Goal: Task Accomplishment & Management: Manage account settings

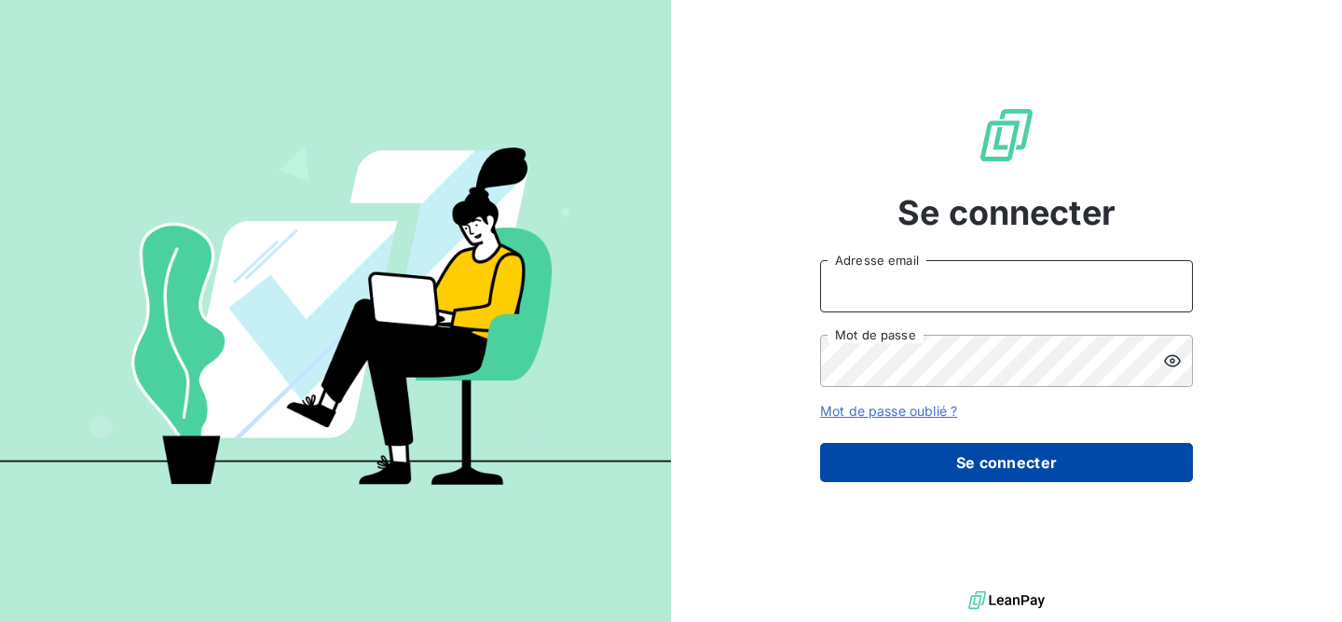
type input "[EMAIL_ADDRESS][DOMAIN_NAME]"
click at [1009, 460] on button "Se connecter" at bounding box center [1006, 462] width 373 height 39
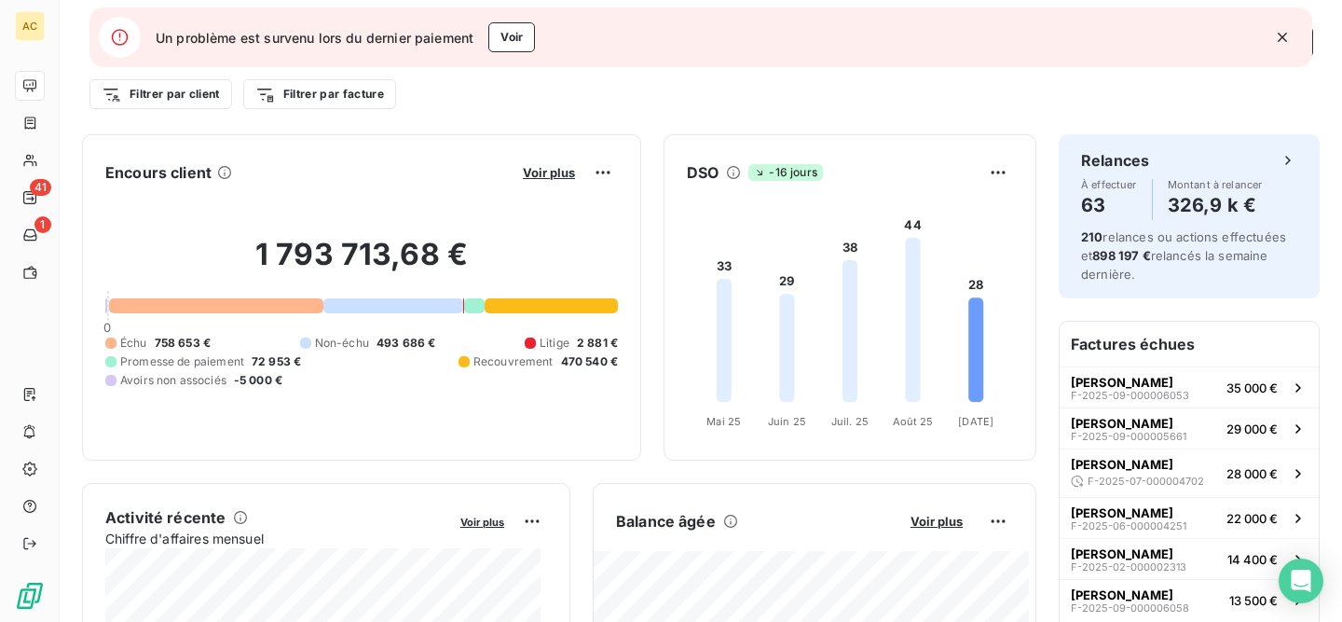
click at [1288, 40] on icon "button" at bounding box center [1282, 37] width 19 height 19
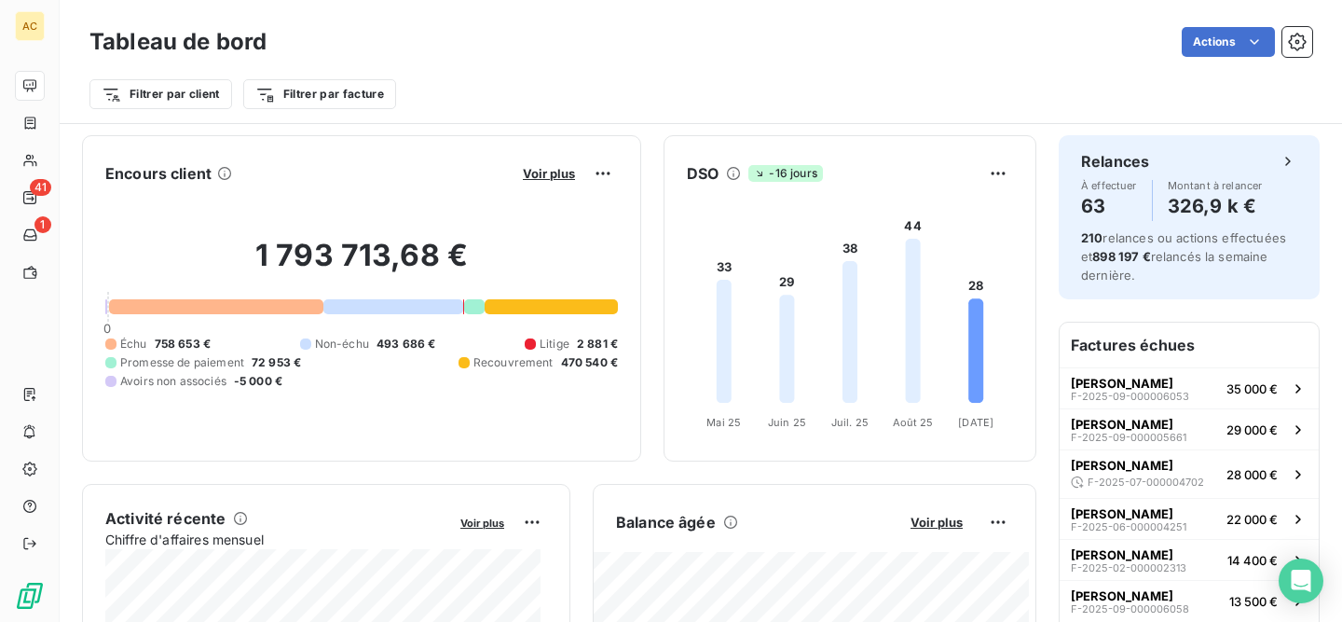
scroll to position [35, 0]
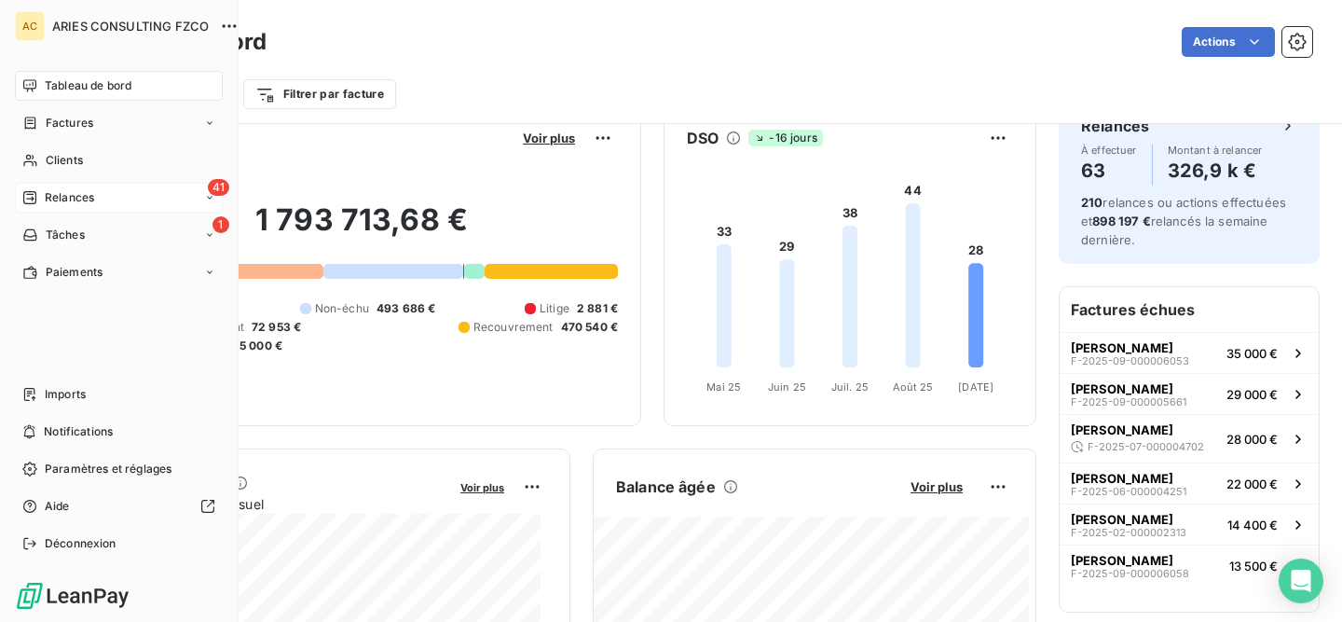
click at [49, 190] on span "Relances" at bounding box center [69, 197] width 49 height 17
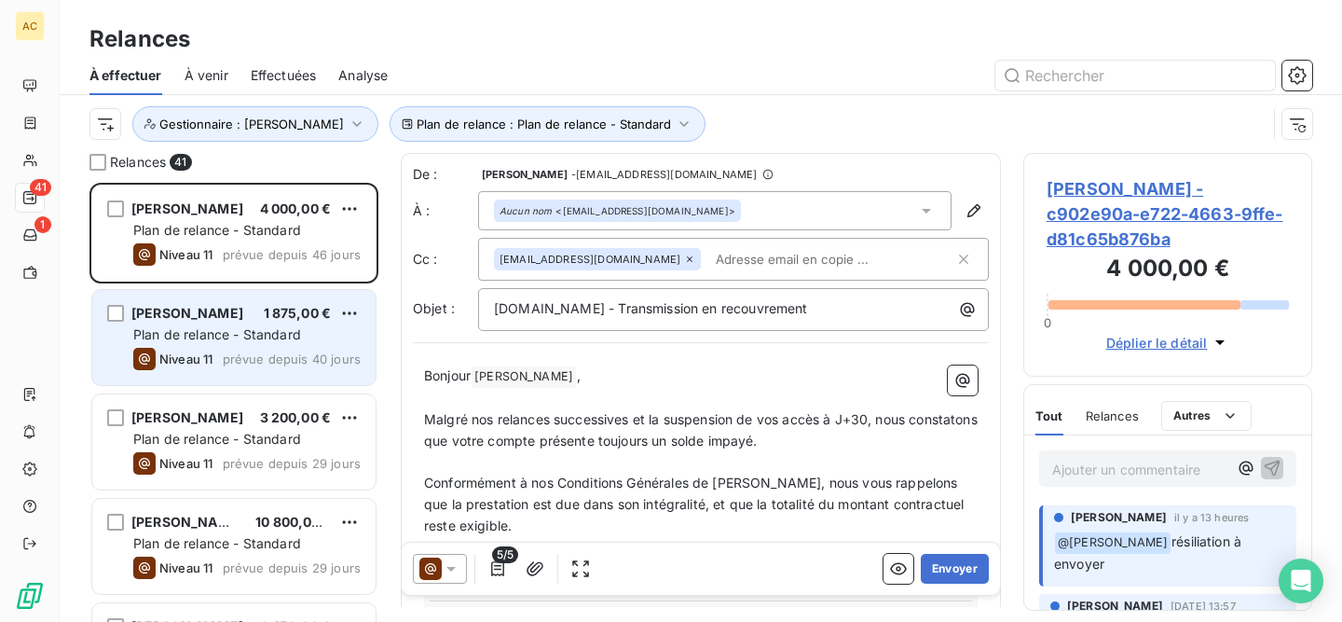
scroll to position [425, 275]
click at [281, 338] on span "Plan de relance - Standard" at bounding box center [217, 334] width 168 height 16
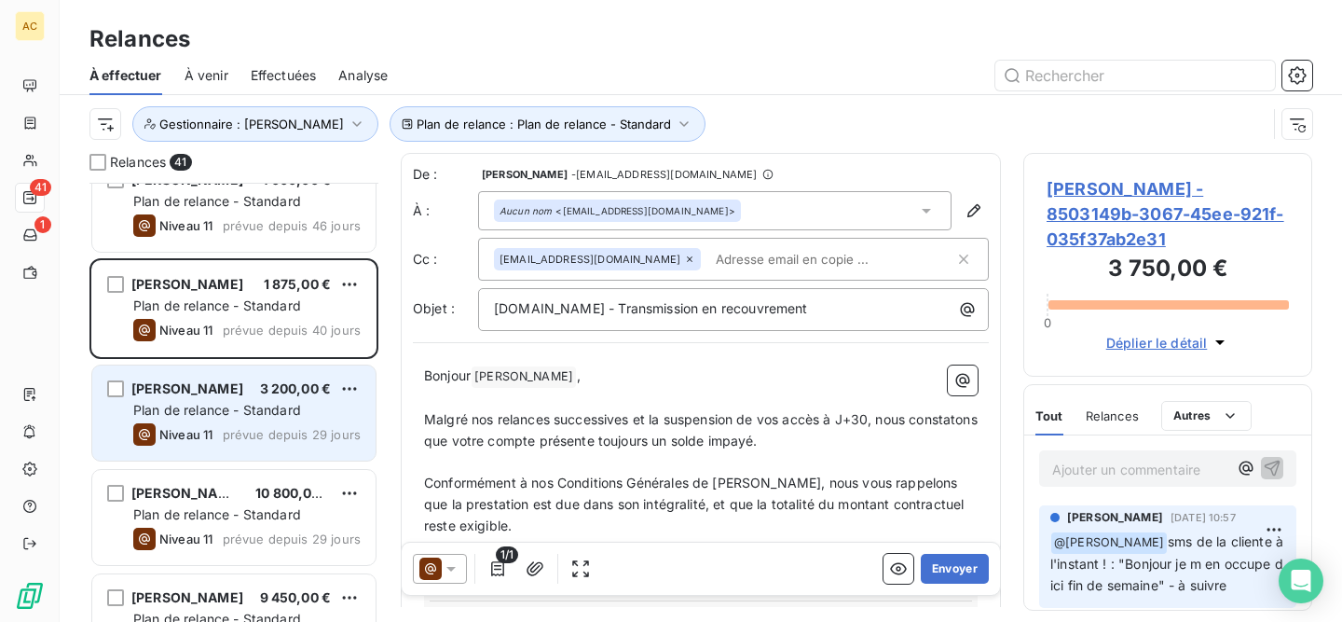
click at [299, 413] on span "Plan de relance - Standard" at bounding box center [217, 410] width 168 height 16
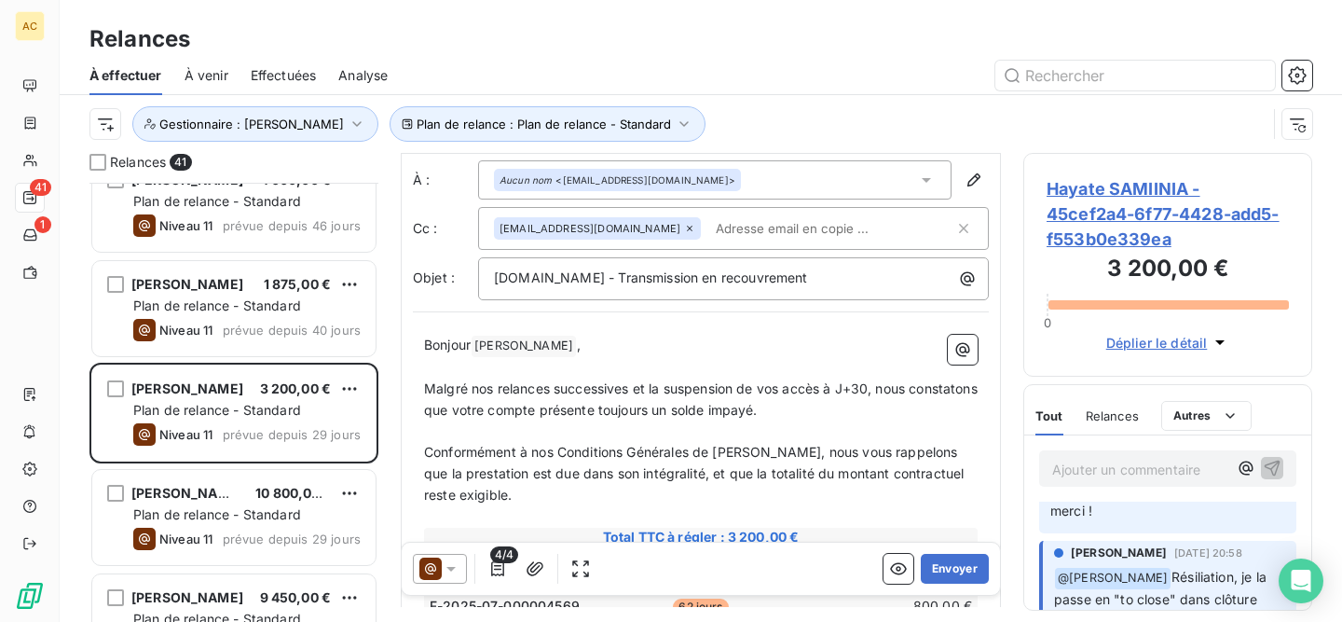
scroll to position [126, 0]
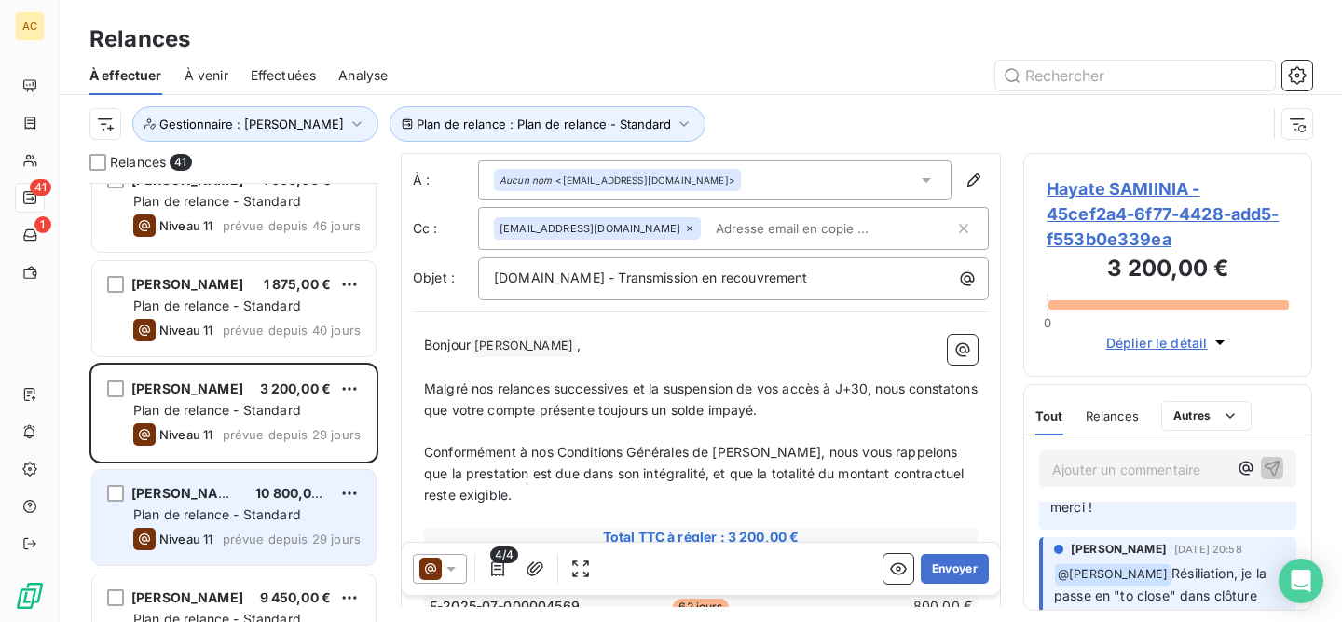
click at [296, 515] on span "Plan de relance - Standard" at bounding box center [217, 514] width 168 height 16
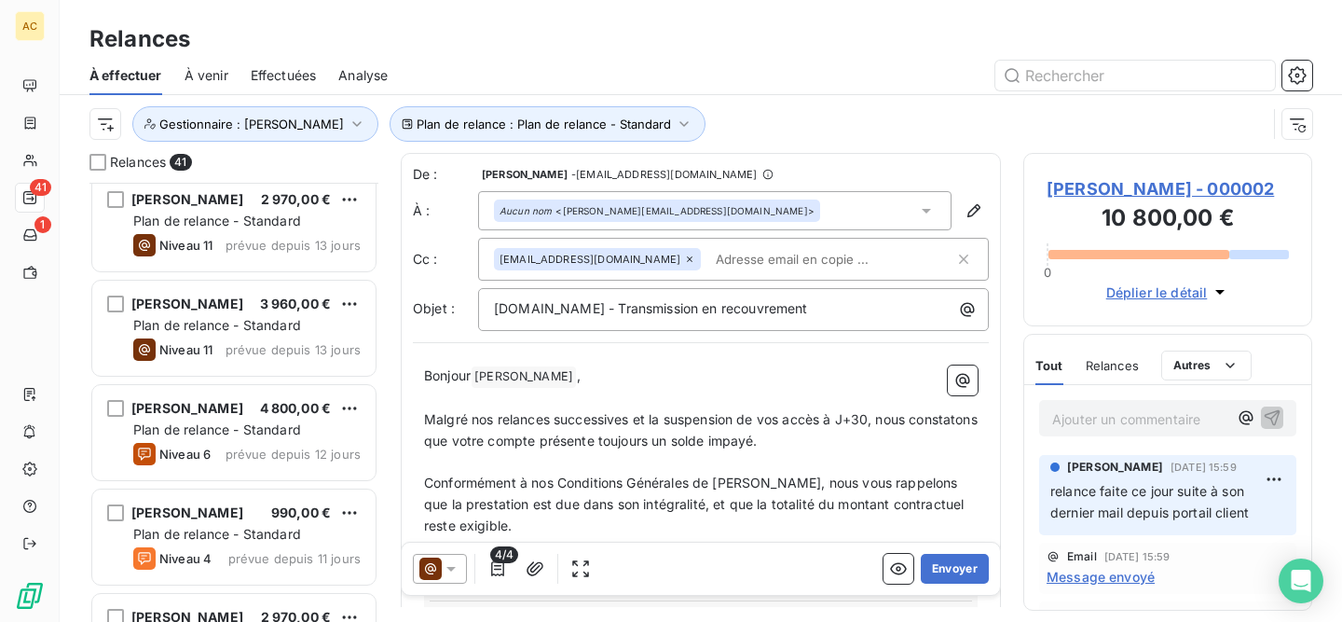
scroll to position [1308, 0]
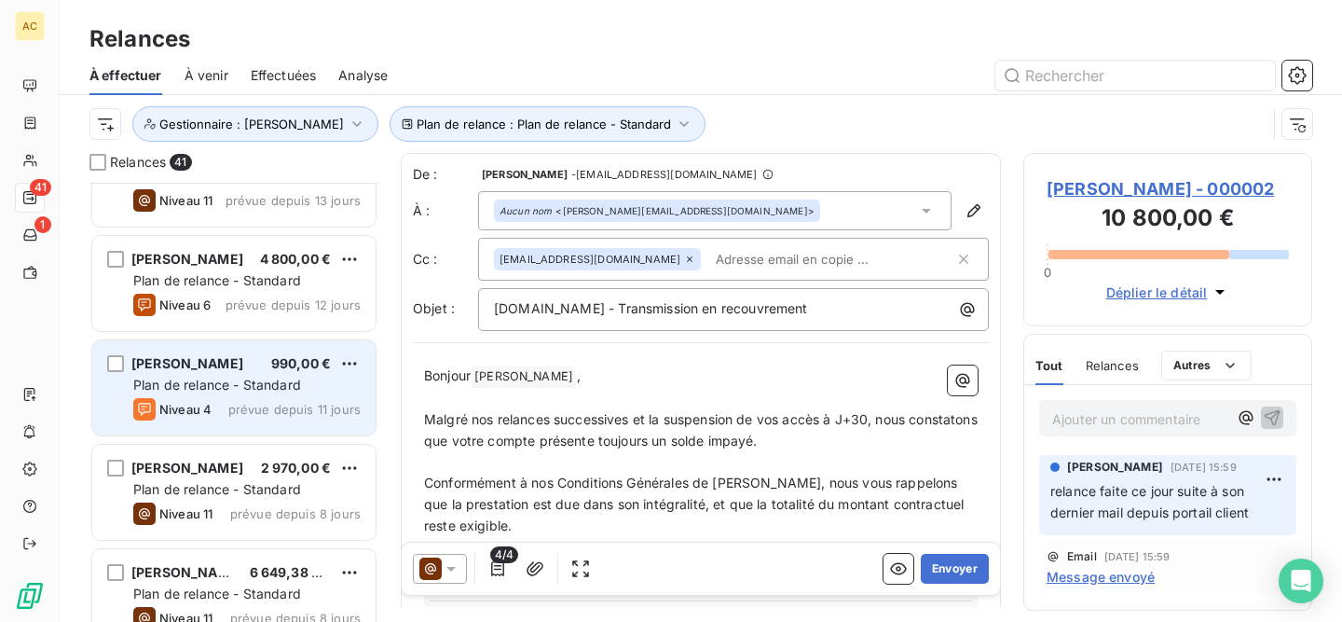
click at [276, 374] on div "[PERSON_NAME] 990,00 € Plan de relance - Standard Niveau 4 prévue depuis 11 jou…" at bounding box center [233, 387] width 283 height 95
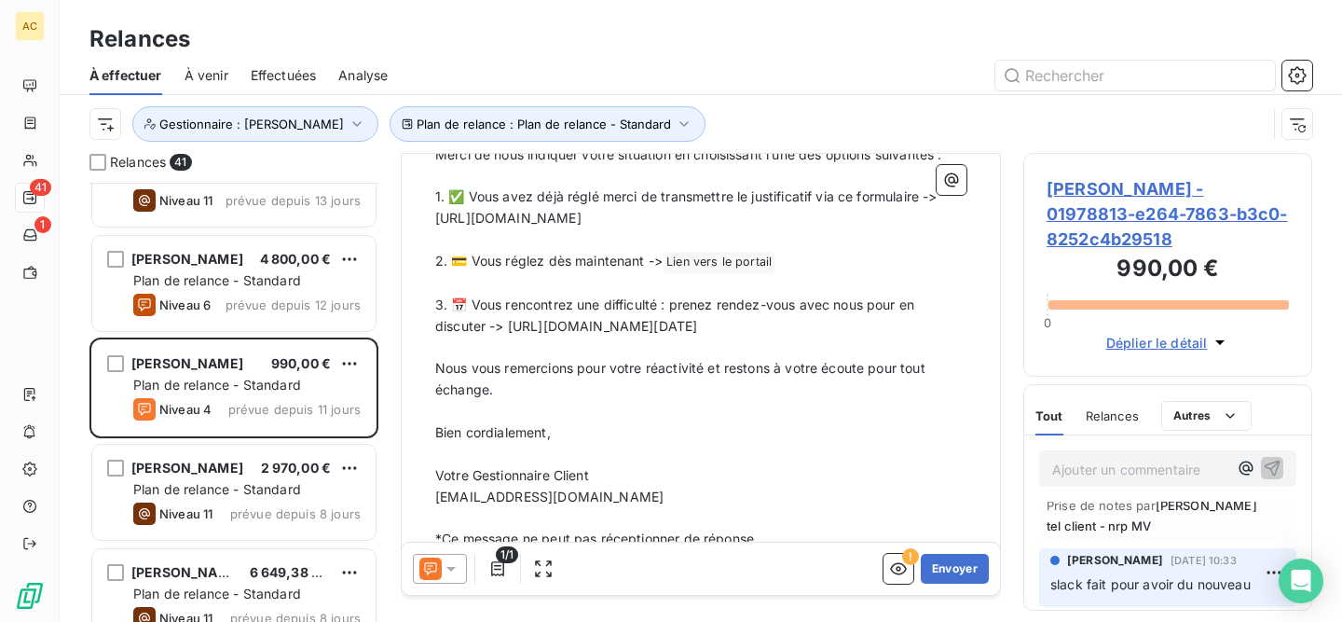
scroll to position [123, 0]
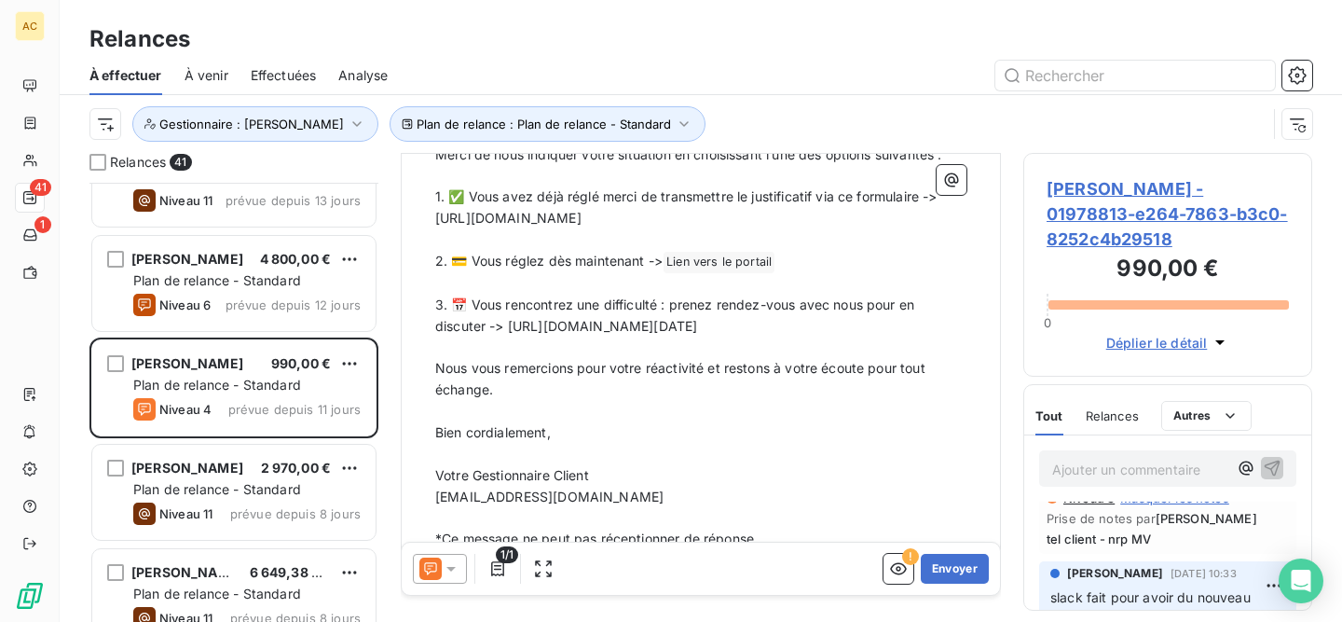
drag, startPoint x: 681, startPoint y: 350, endPoint x: 507, endPoint y: 330, distance: 175.4
click at [507, 330] on p "3. 📅 Vous rencontrez une difficulté : prenez rendez-vous avec nous pour en disc…" at bounding box center [700, 316] width 531 height 43
click at [952, 571] on button "Envoyer" at bounding box center [955, 569] width 68 height 30
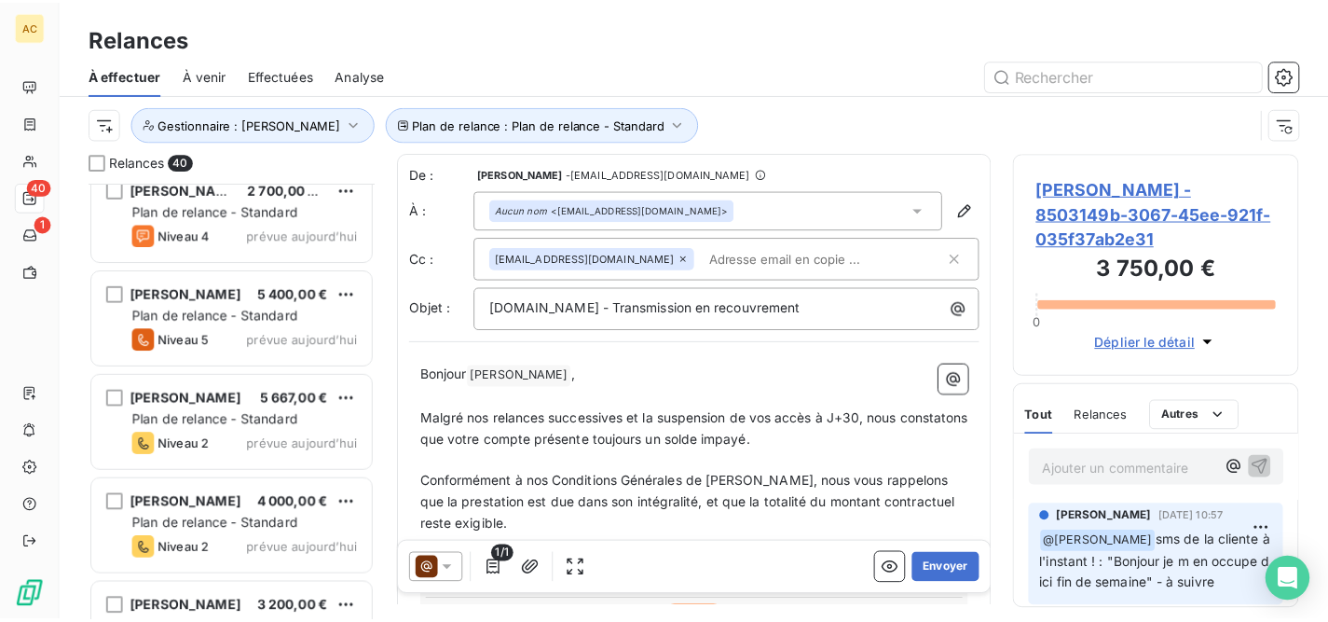
scroll to position [3738, 0]
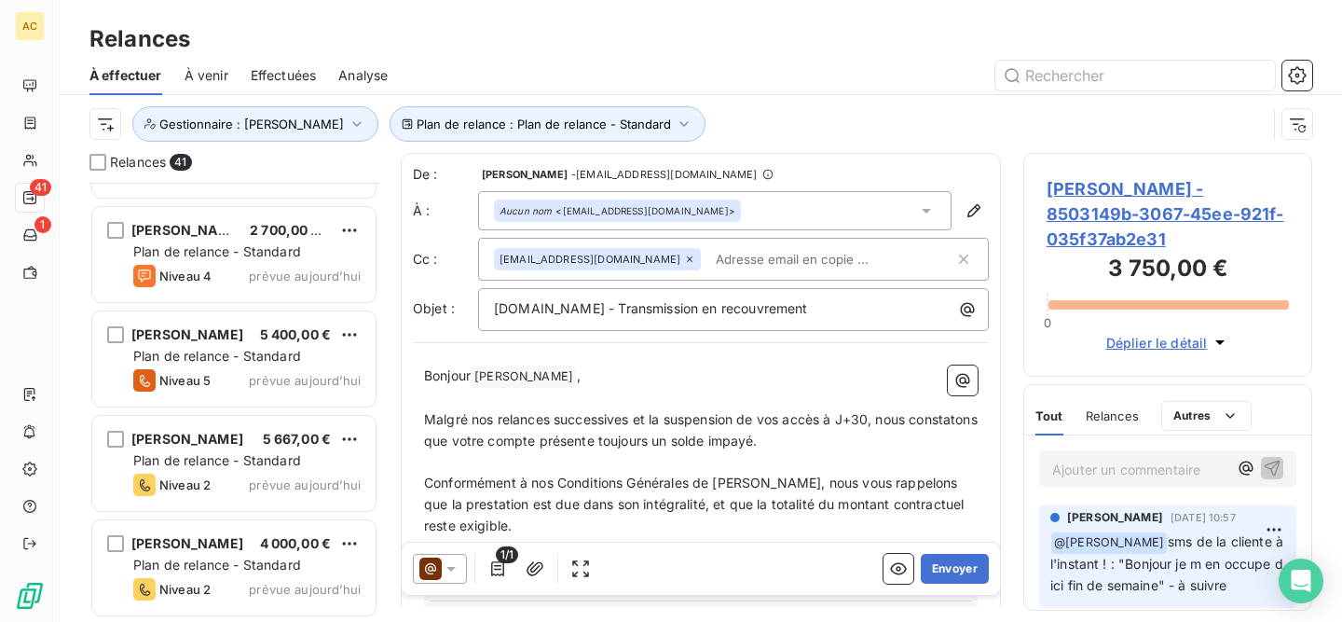
click at [277, 77] on span "Effectuées" at bounding box center [284, 75] width 66 height 19
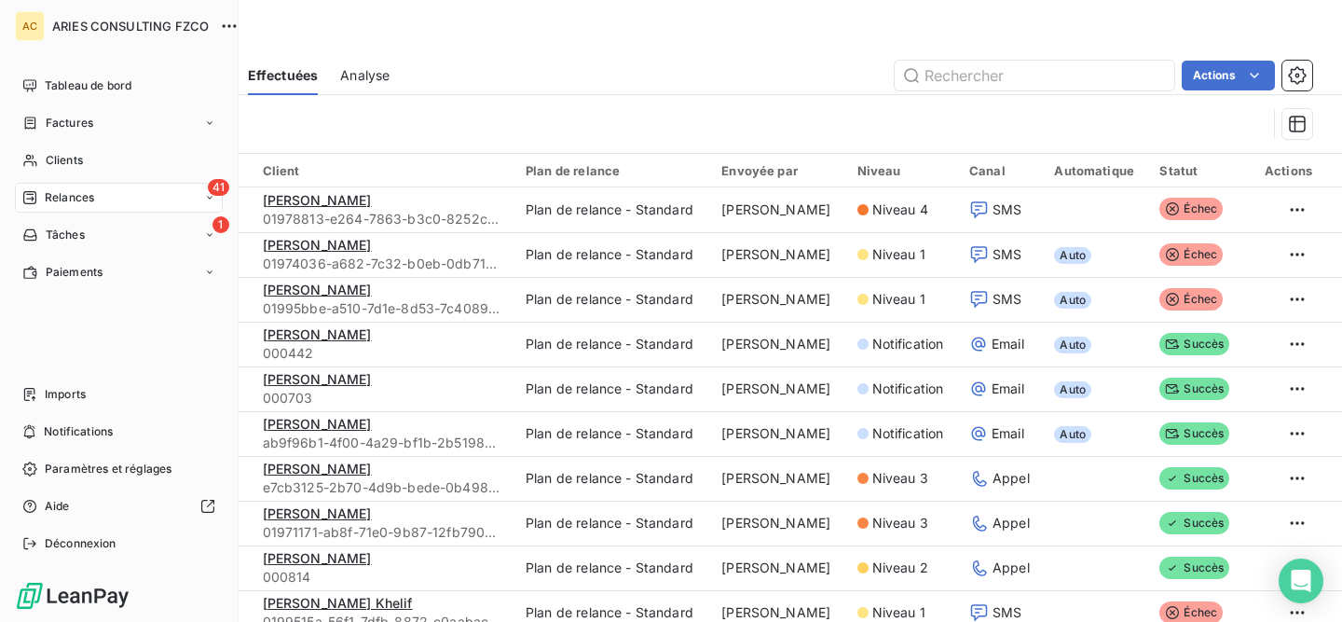
click at [64, 199] on span "Relances" at bounding box center [69, 197] width 49 height 17
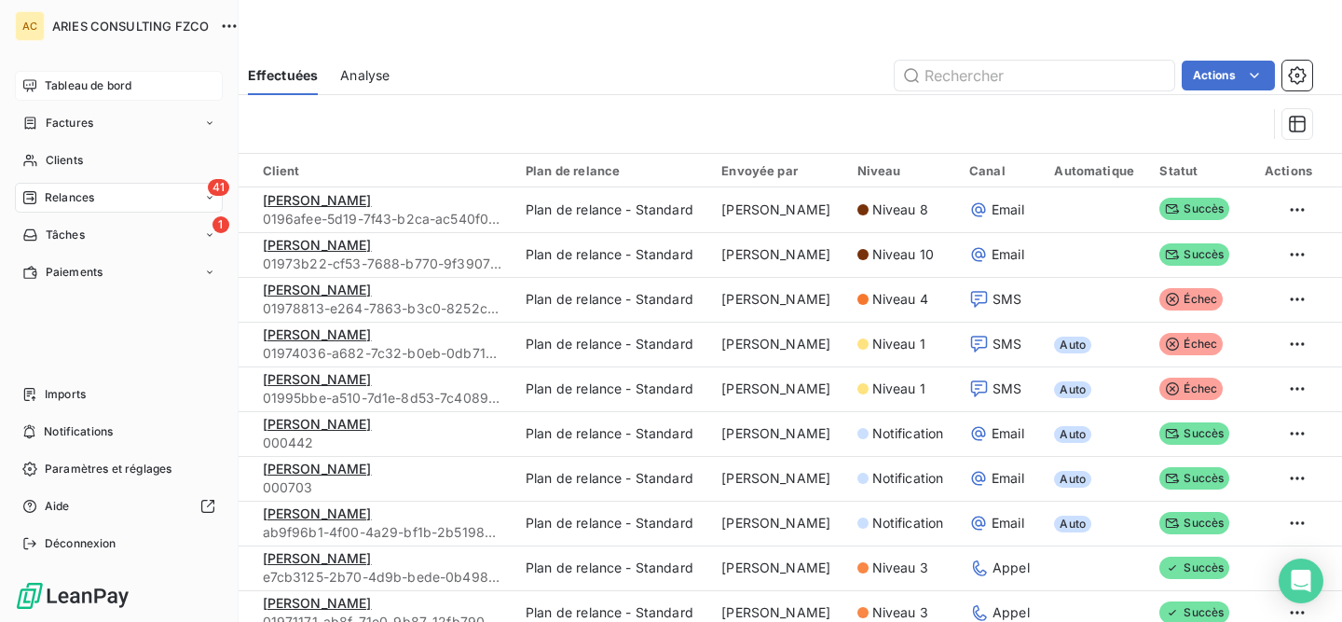
click at [49, 83] on span "Tableau de bord" at bounding box center [88, 85] width 87 height 17
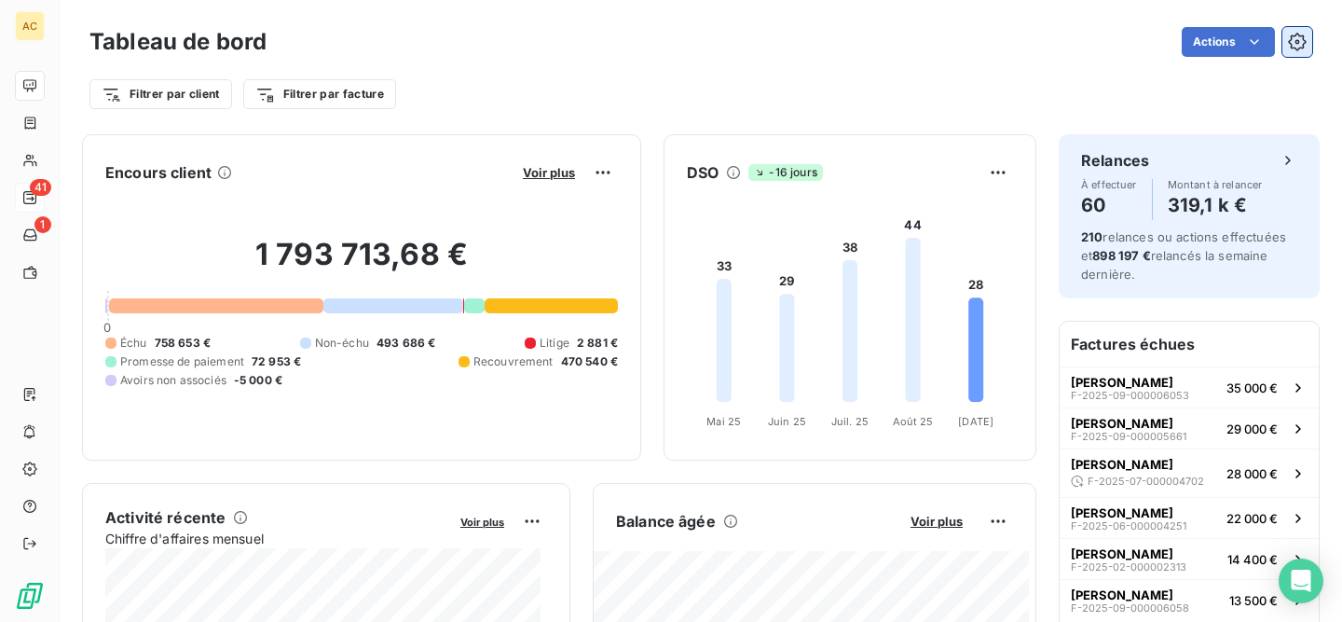
click at [1288, 50] on icon "button" at bounding box center [1297, 42] width 19 height 19
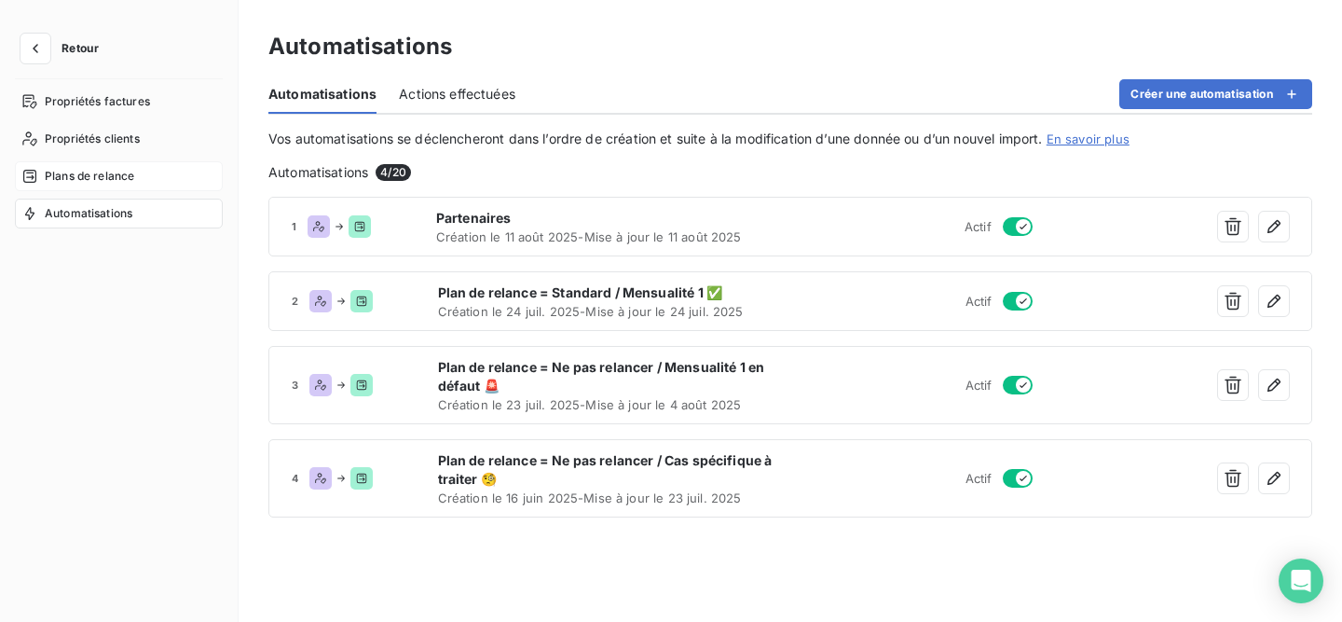
click at [101, 173] on span "Plans de relance" at bounding box center [89, 176] width 89 height 17
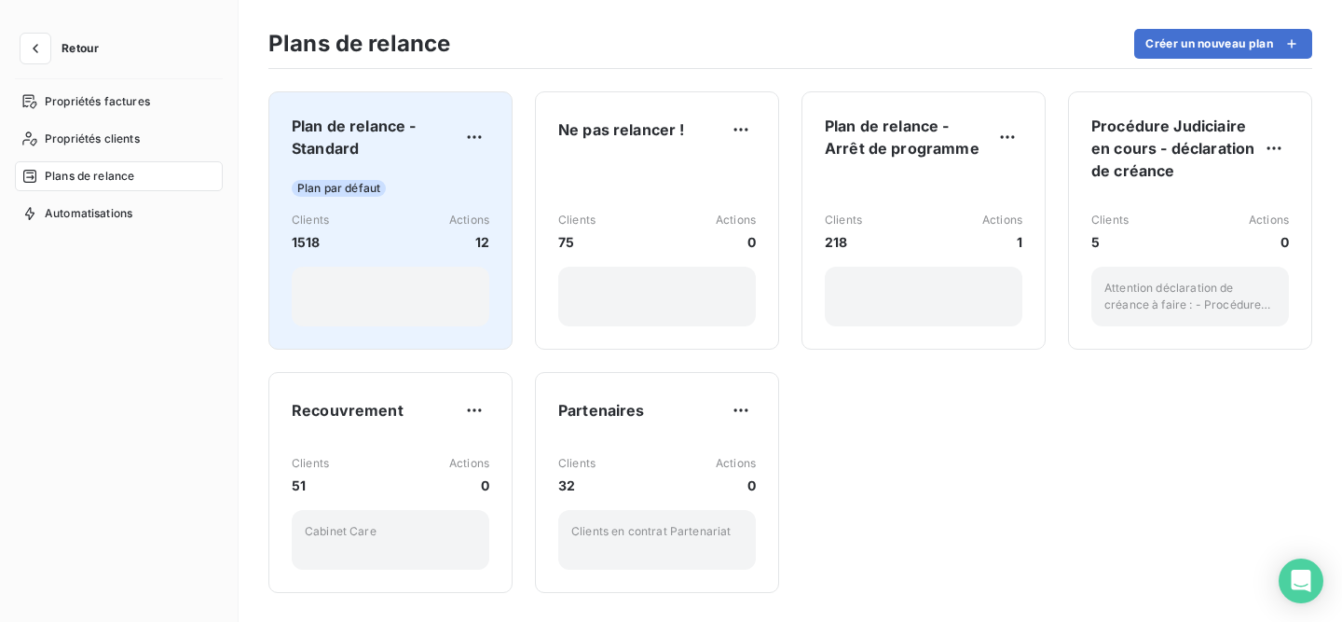
click at [402, 160] on div "Plan de relance - Standard Plan par défaut Clients 1518 Actions 12" at bounding box center [391, 221] width 198 height 212
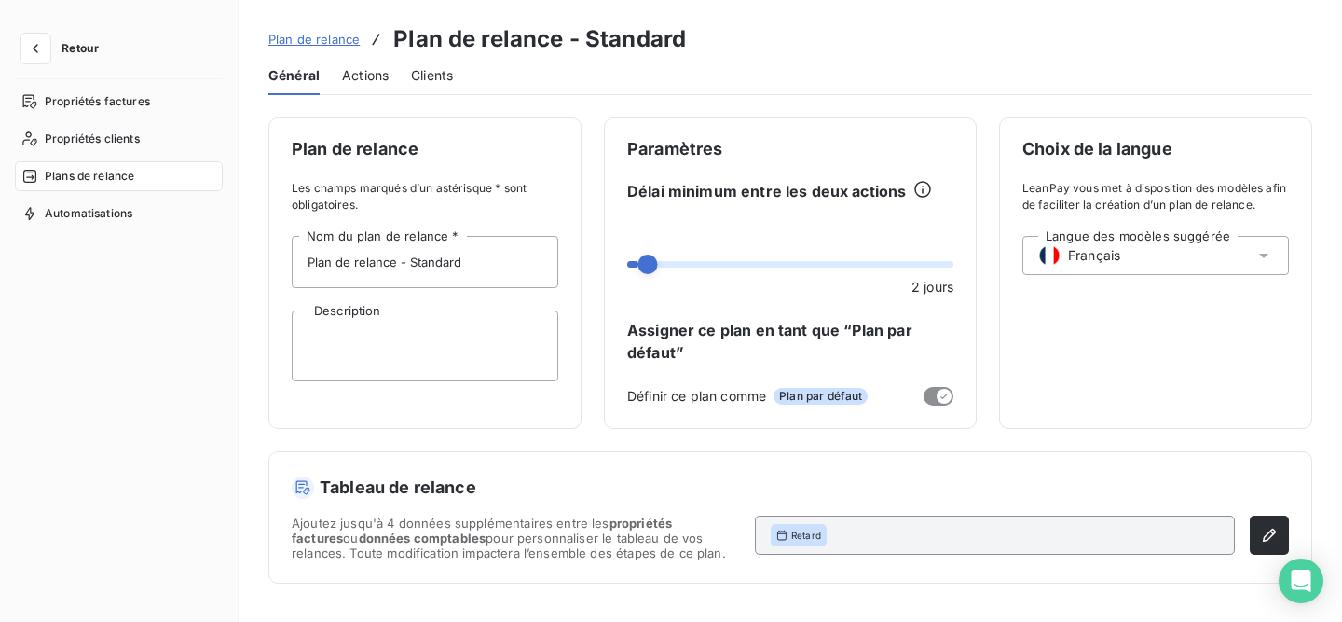
click at [1071, 363] on div "Choix de la langue LeanPay vous met à disposition des modèles afin de faciliter…" at bounding box center [1155, 272] width 313 height 311
click at [376, 78] on span "Actions" at bounding box center [365, 75] width 47 height 19
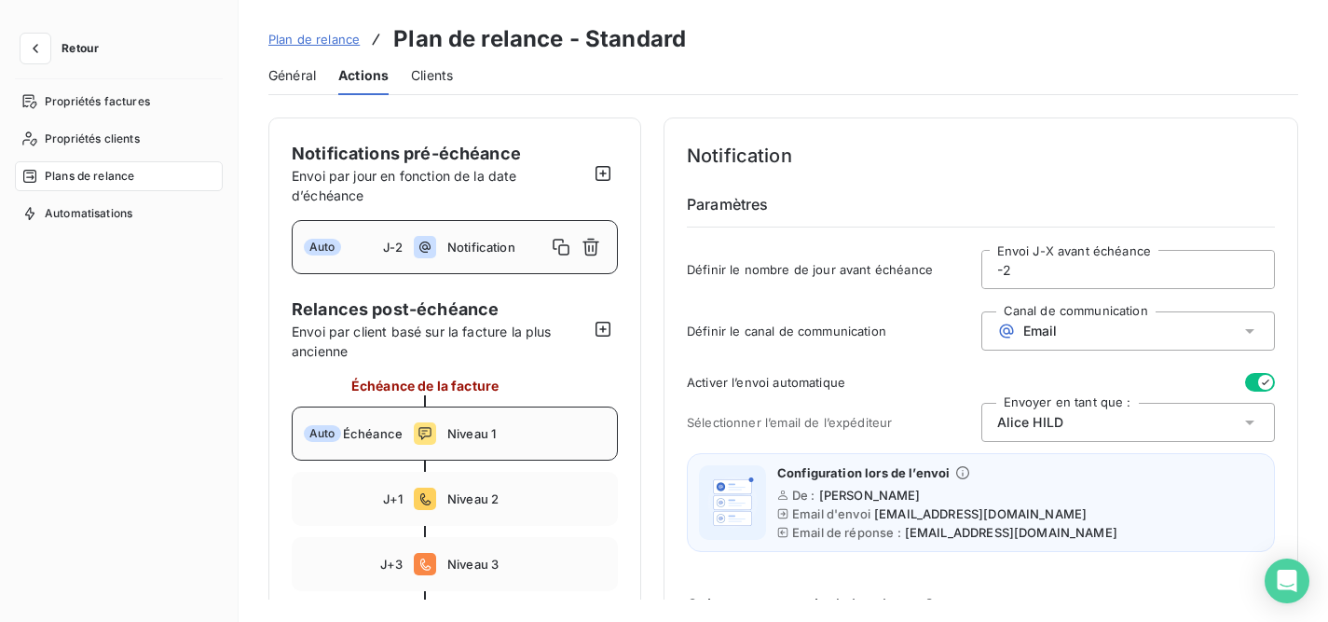
click at [479, 437] on span "Niveau 1" at bounding box center [526, 433] width 158 height 15
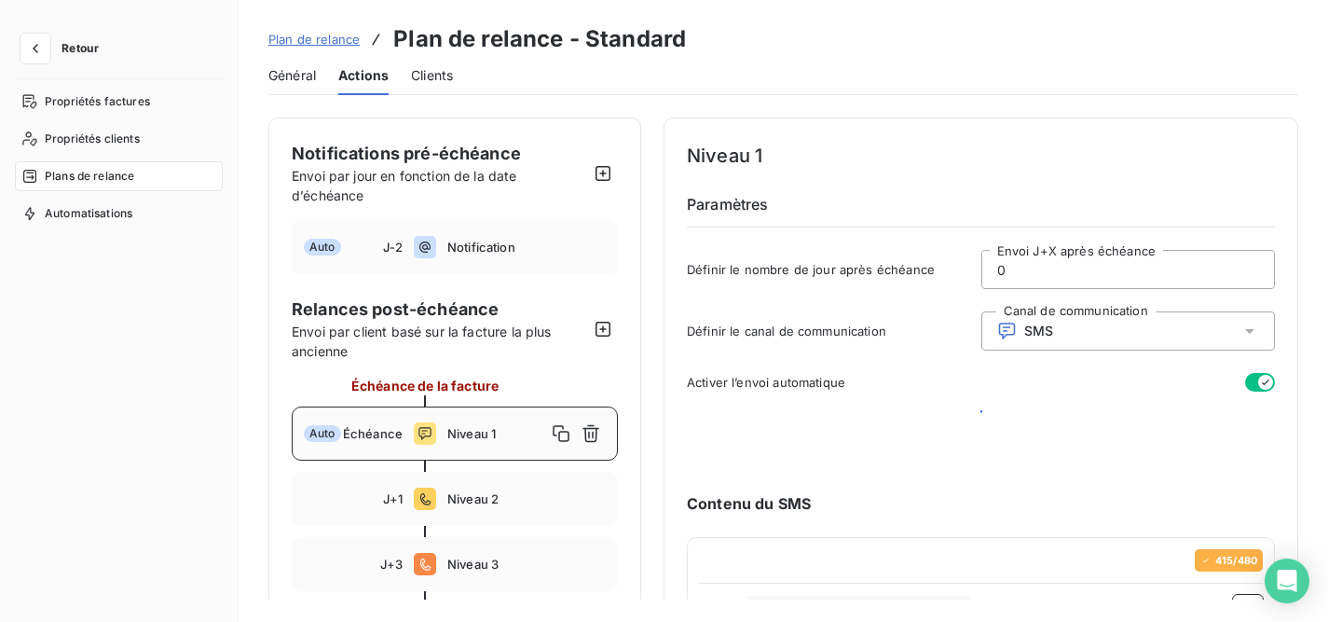
type input "0"
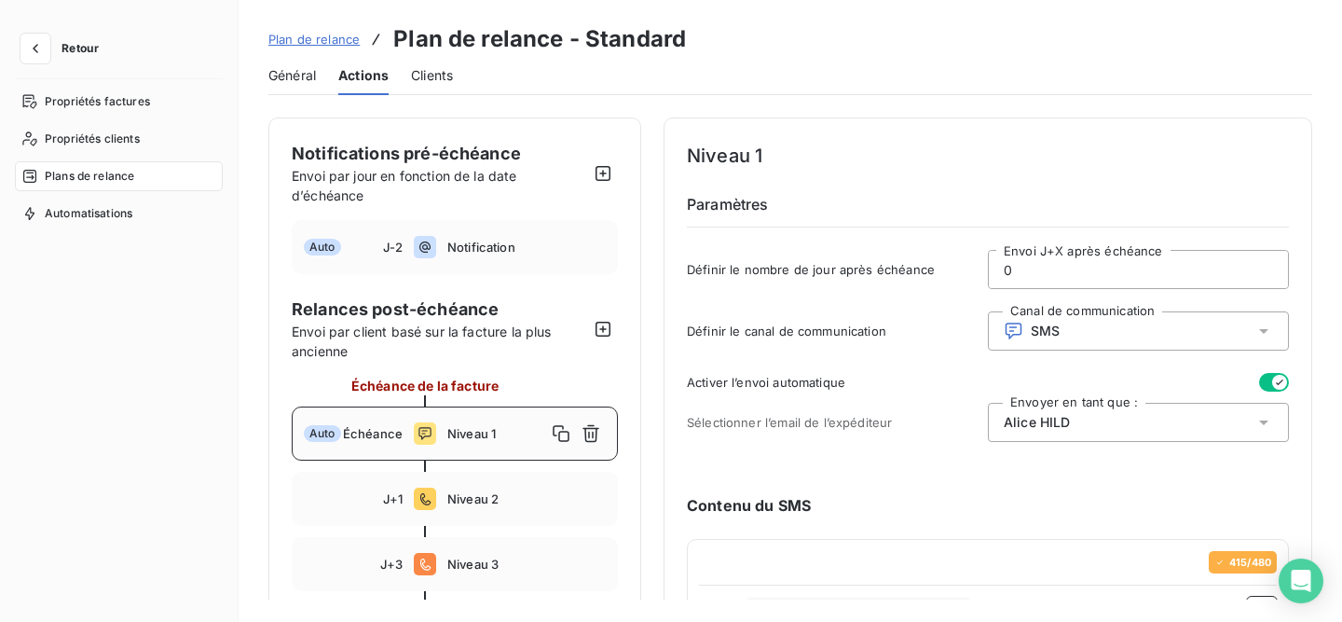
click at [447, 80] on span "Clients" at bounding box center [432, 75] width 42 height 19
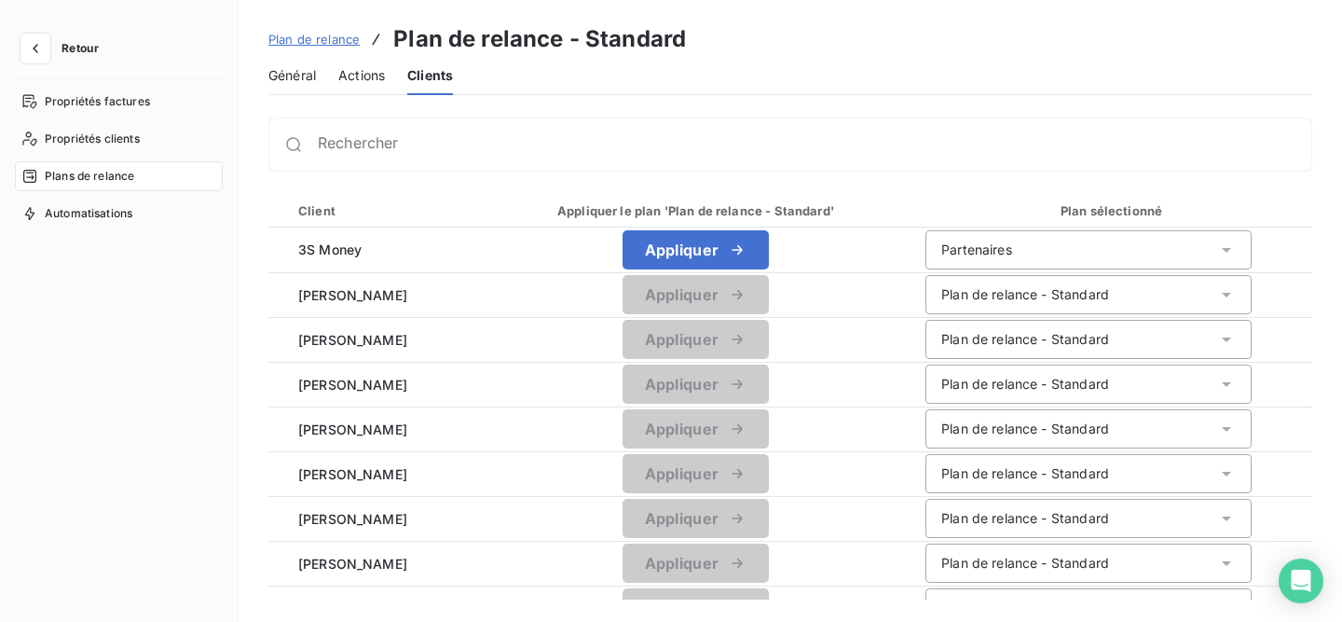
click at [364, 78] on span "Actions" at bounding box center [361, 75] width 47 height 19
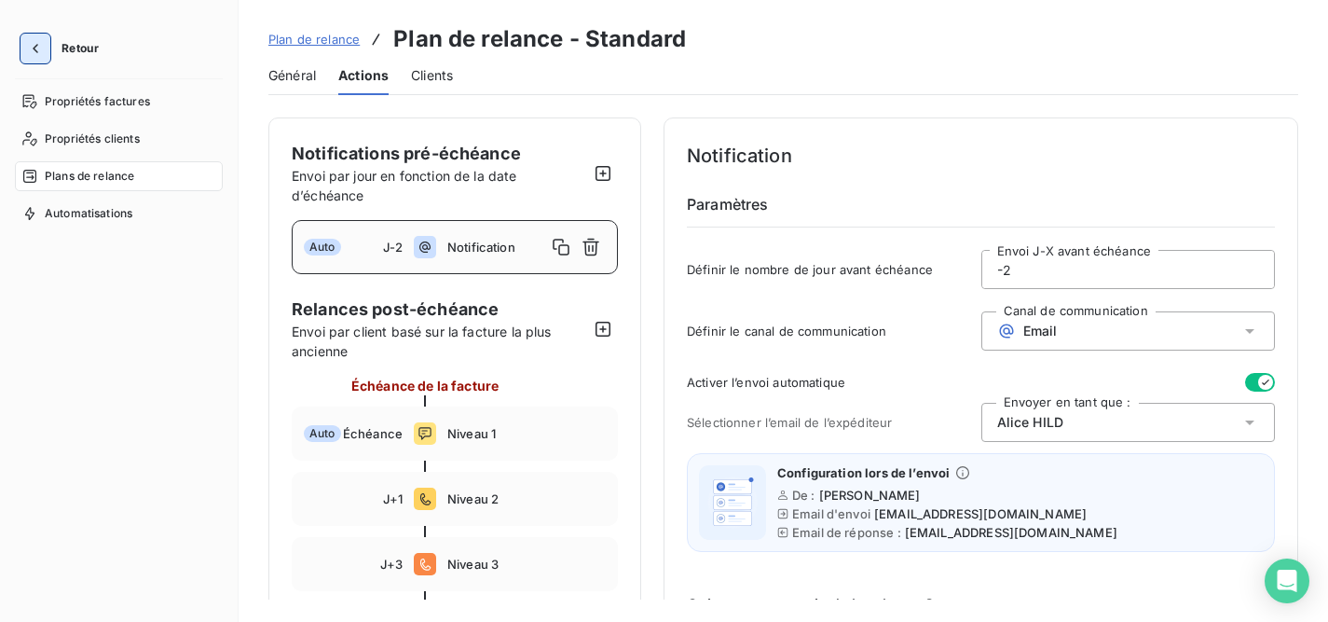
click at [42, 49] on icon "button" at bounding box center [35, 48] width 19 height 19
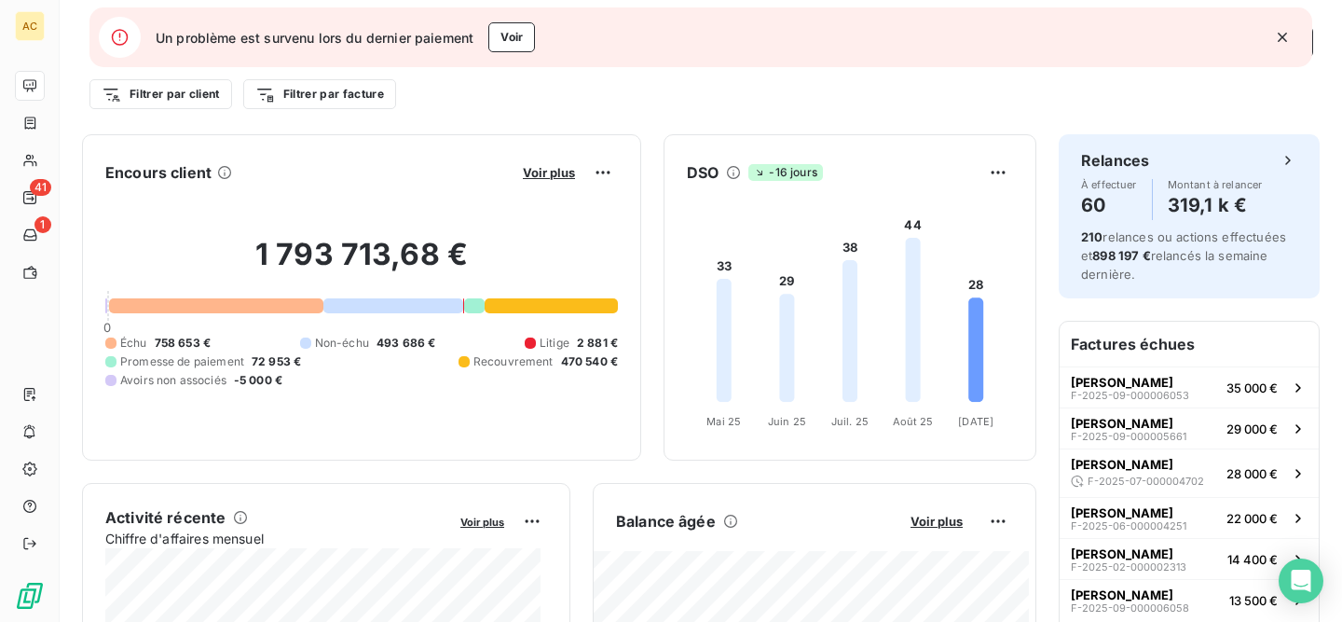
click at [1277, 39] on icon "button" at bounding box center [1282, 37] width 19 height 19
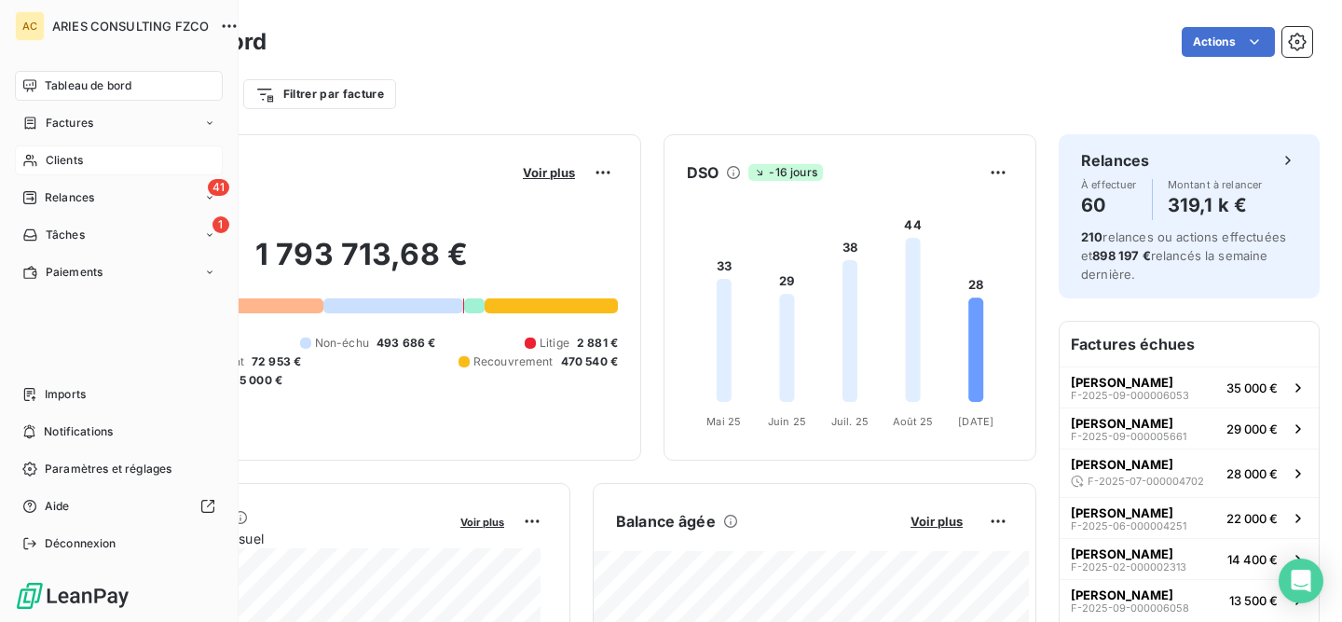
click at [44, 157] on div "Clients" at bounding box center [119, 160] width 208 height 30
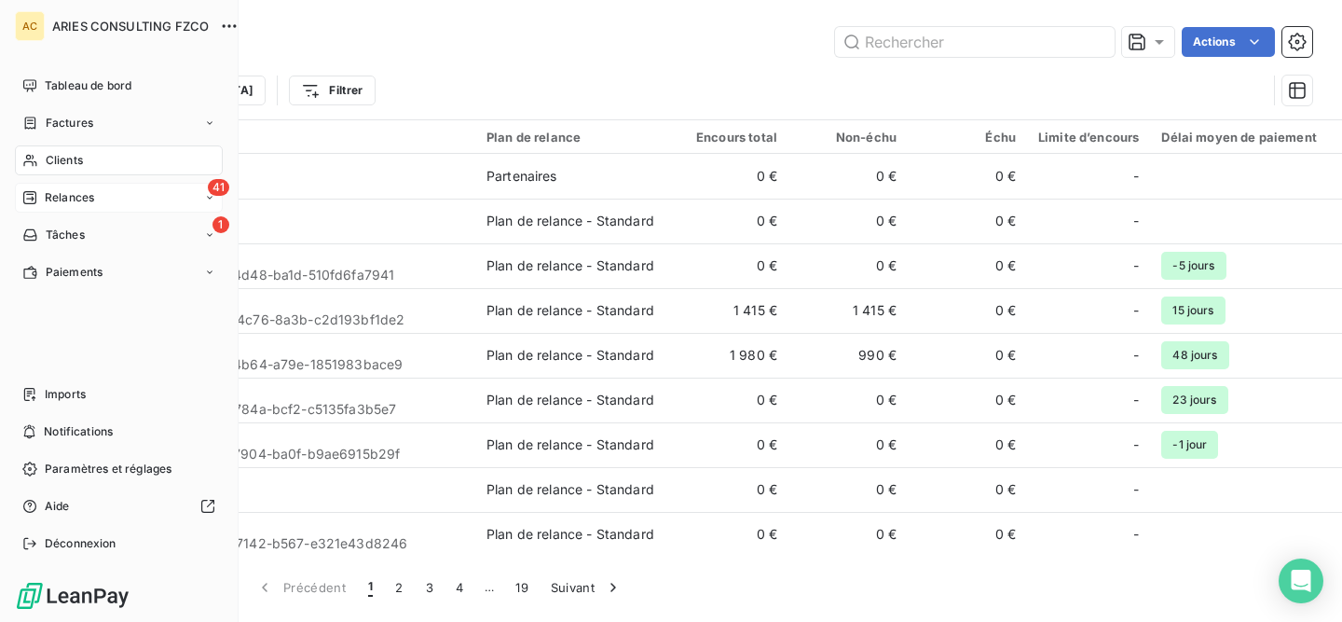
click at [47, 197] on span "Relances" at bounding box center [69, 197] width 49 height 17
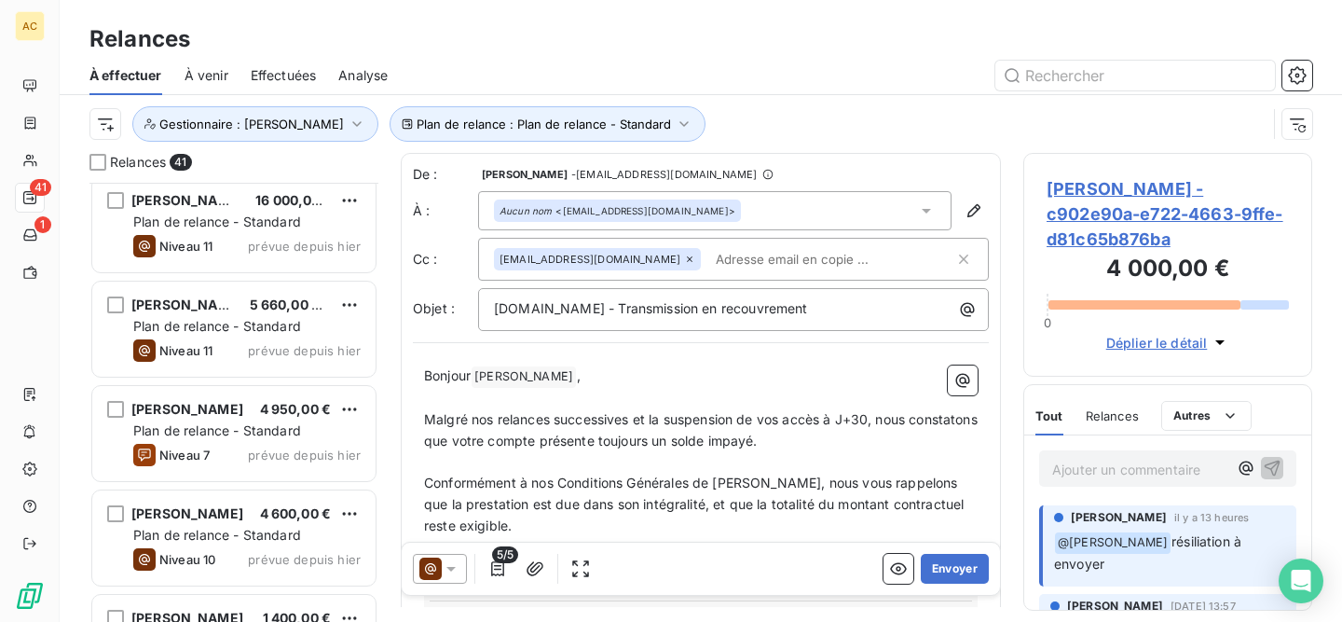
scroll to position [2420, 0]
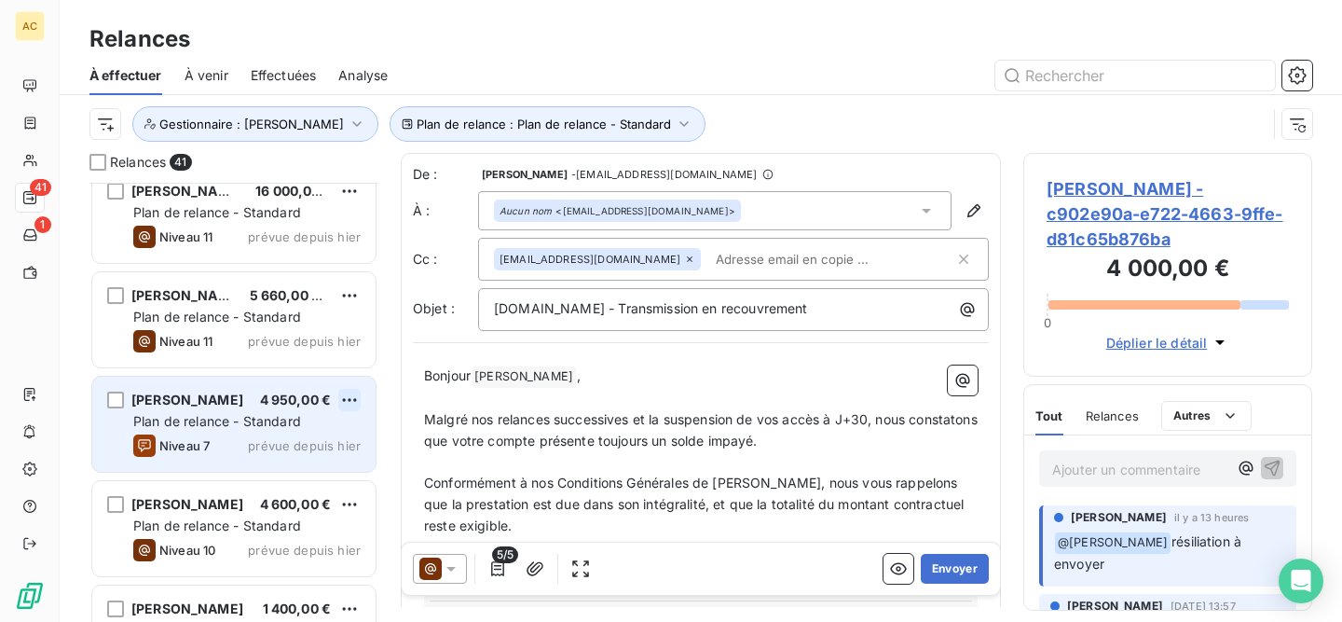
click at [348, 401] on html "AC 41 1 Relances À effectuer À venir Effectuées Analyse Plan de relance : Plan …" at bounding box center [671, 311] width 1342 height 622
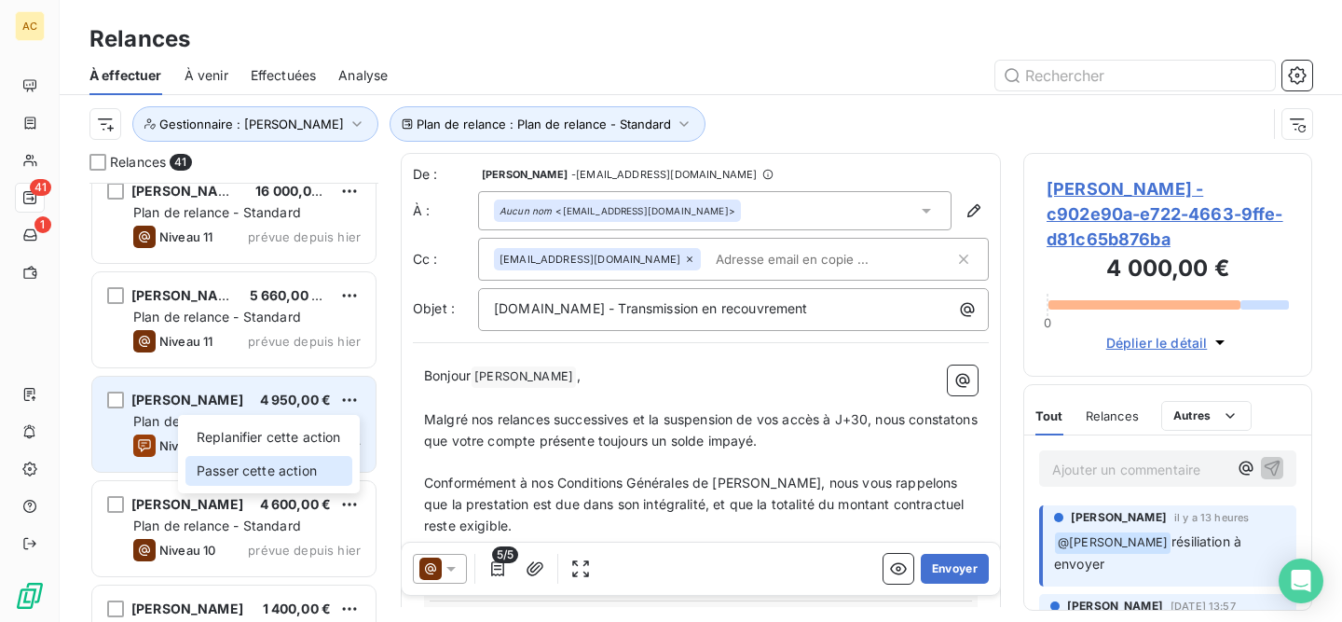
click at [303, 463] on div "Passer cette action" at bounding box center [268, 471] width 167 height 30
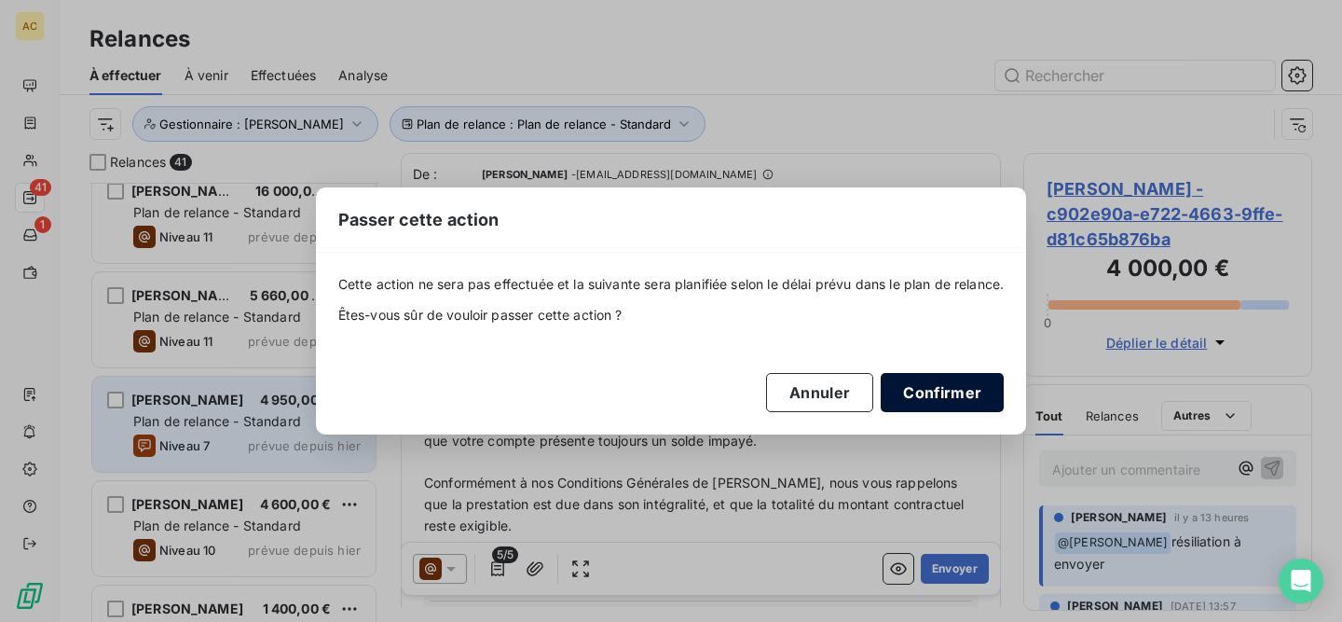
click at [916, 394] on button "Confirmer" at bounding box center [942, 392] width 123 height 39
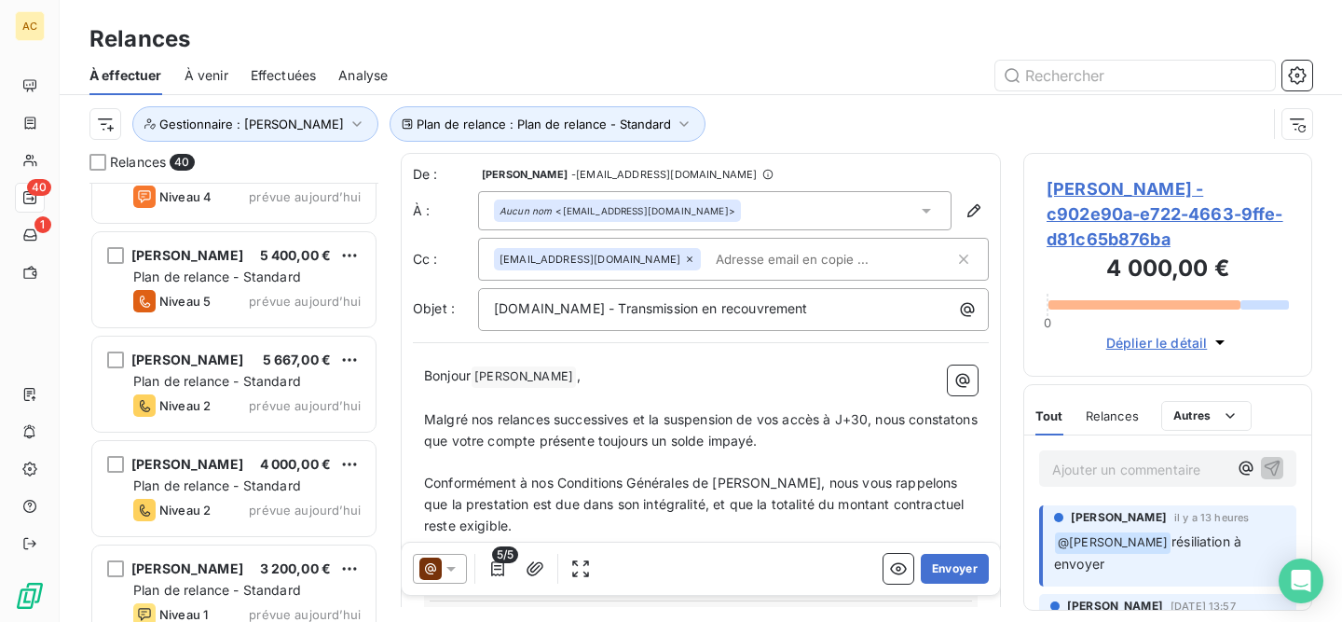
scroll to position [3710, 0]
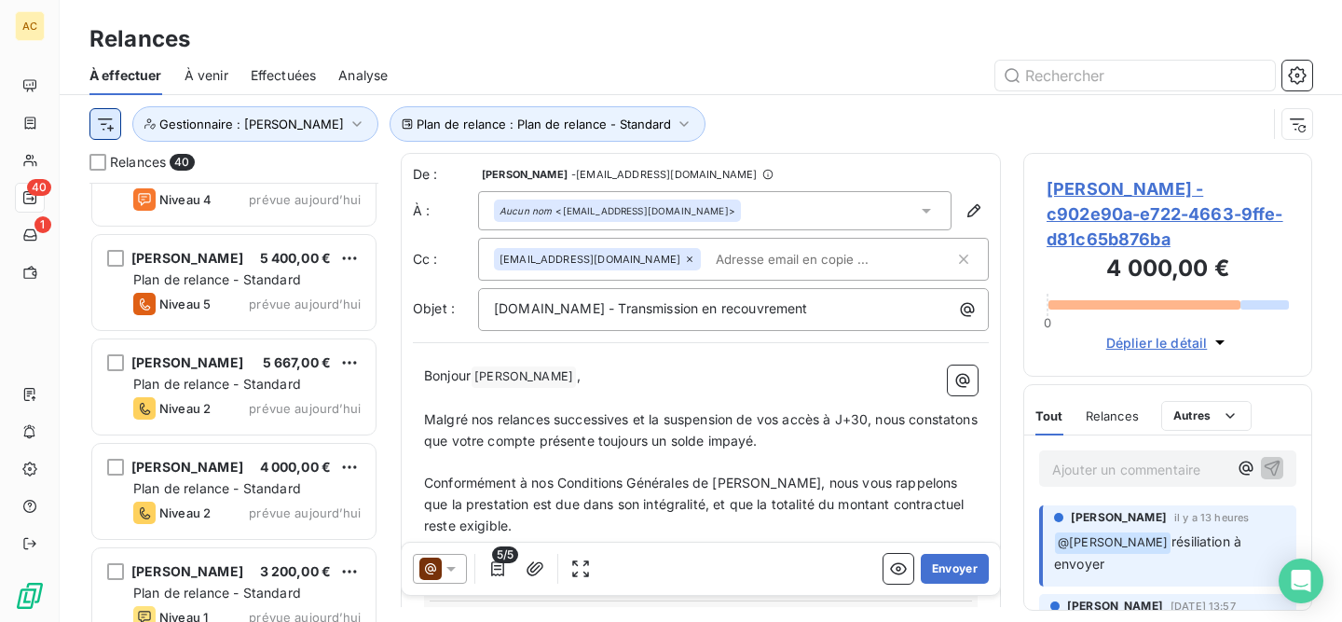
click at [106, 131] on html "AC 40 1 Relances À effectuer À venir Effectuées Analyse Plan de relance : Plan …" at bounding box center [671, 311] width 1342 height 622
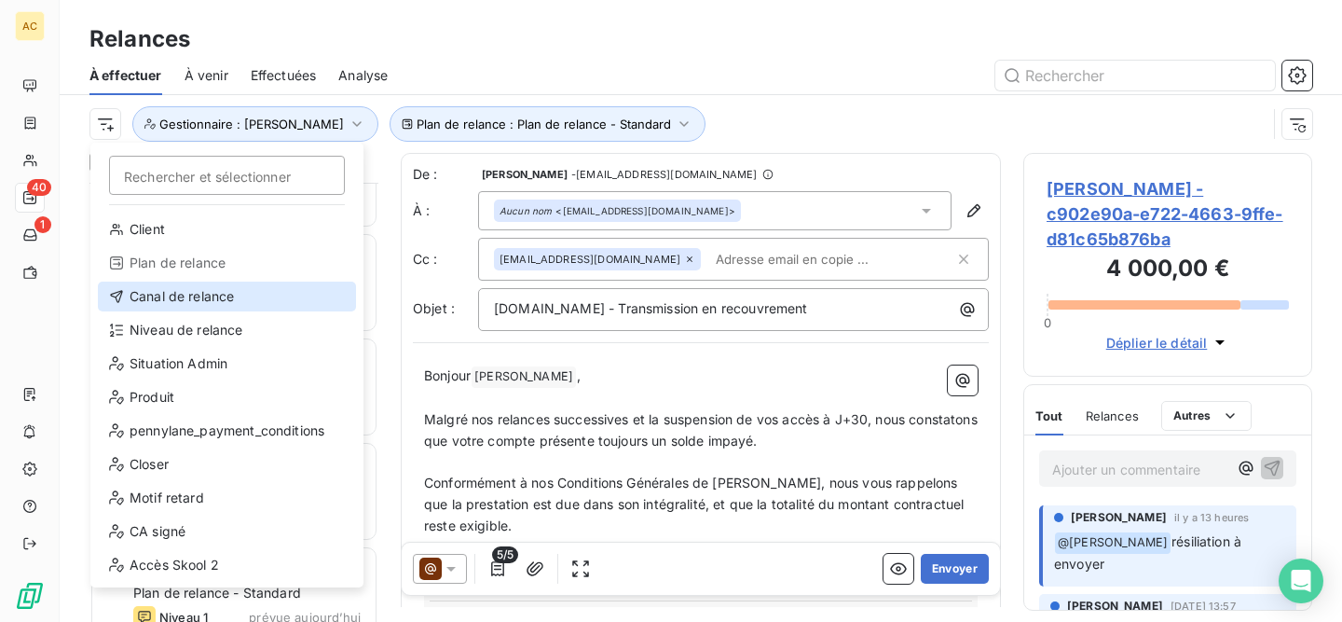
click at [225, 304] on div "Canal de relance" at bounding box center [227, 296] width 258 height 30
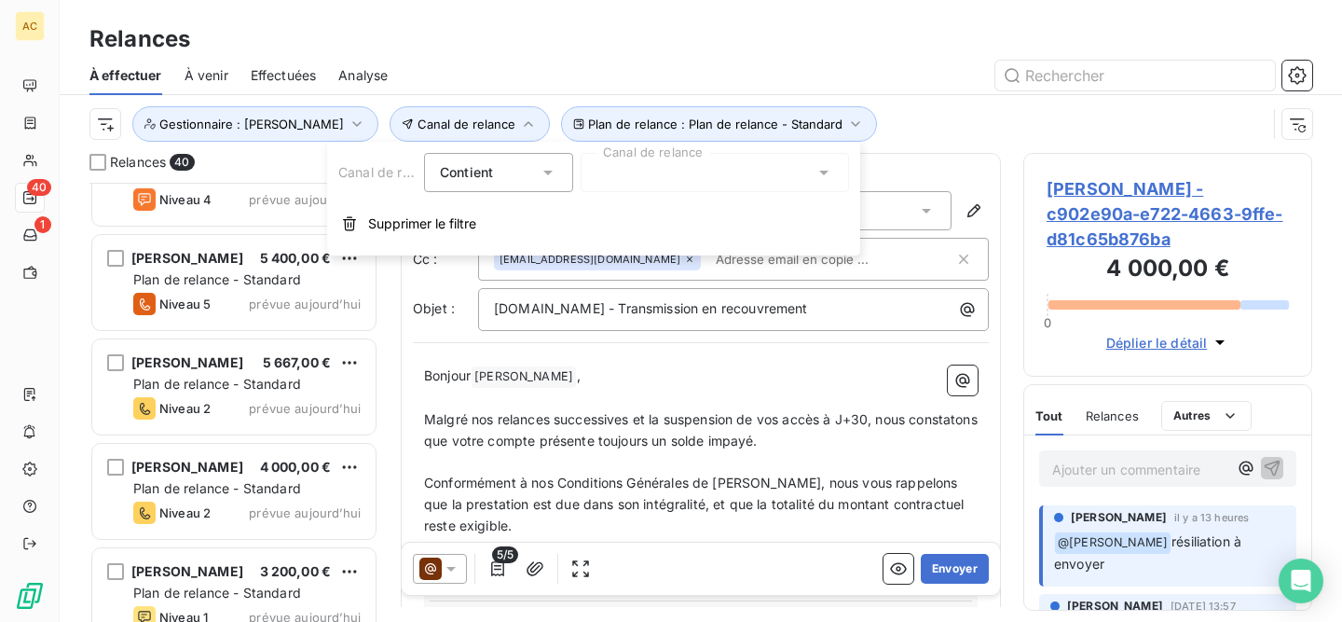
click at [502, 178] on div "Contient is" at bounding box center [489, 172] width 99 height 26
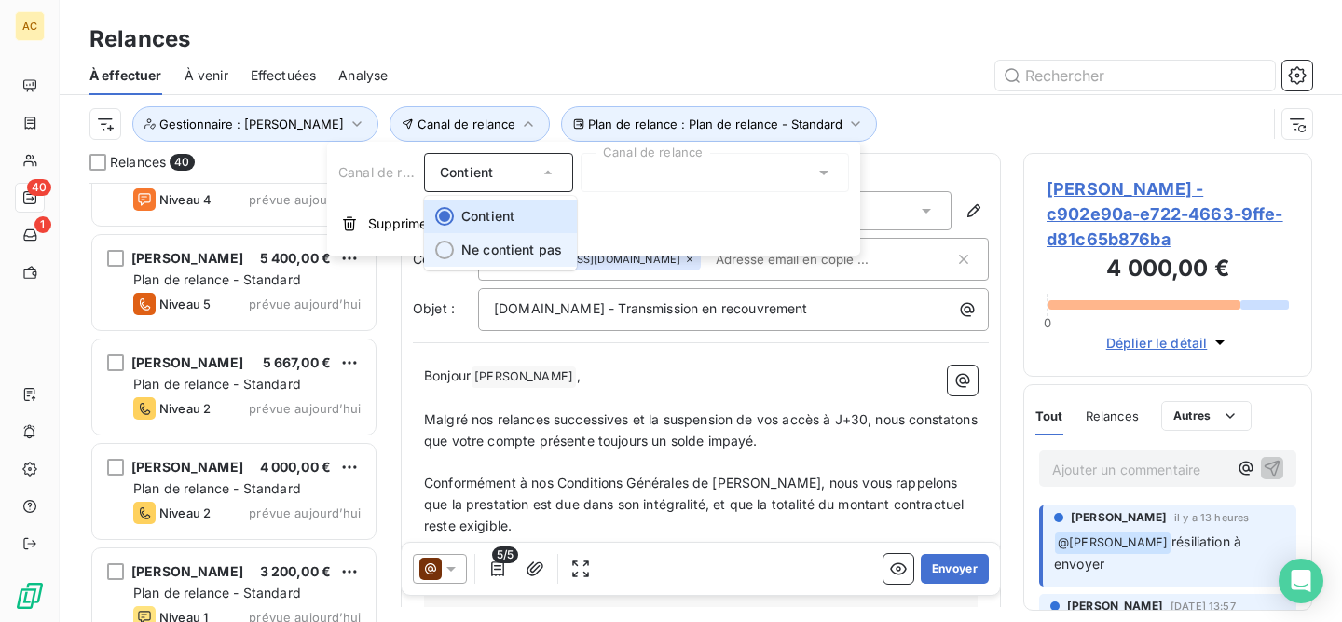
click at [511, 239] on li "Ne contient pas" at bounding box center [500, 250] width 153 height 34
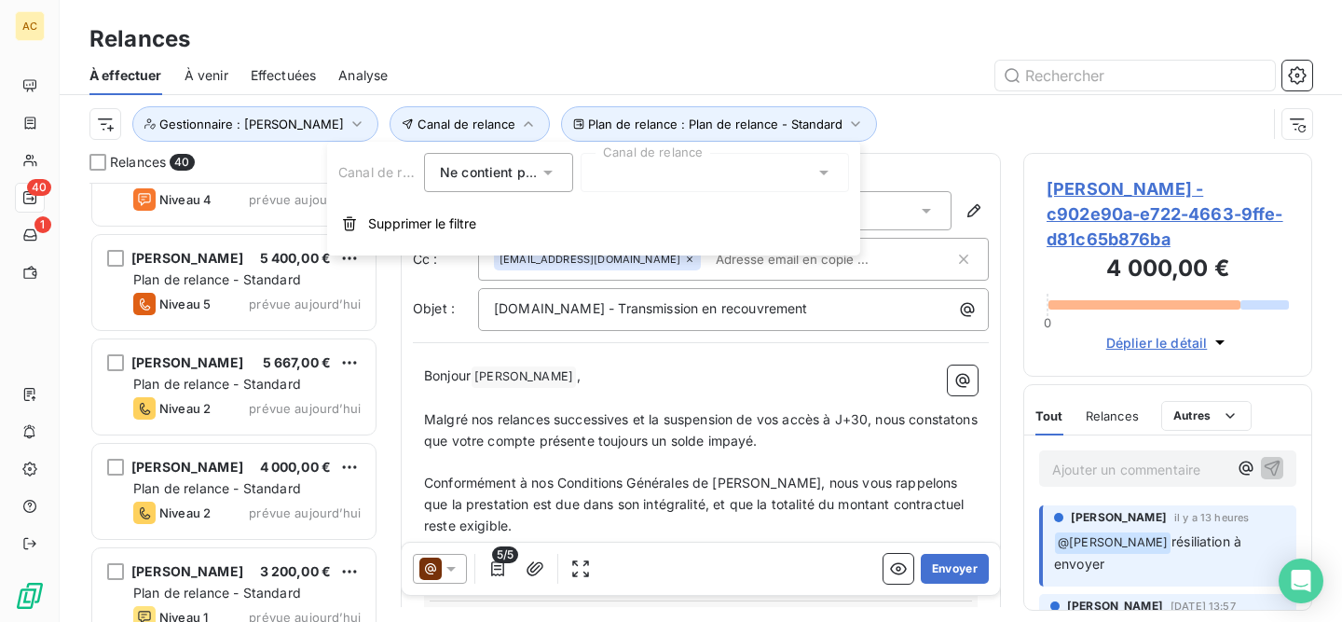
click at [600, 187] on div at bounding box center [715, 172] width 268 height 39
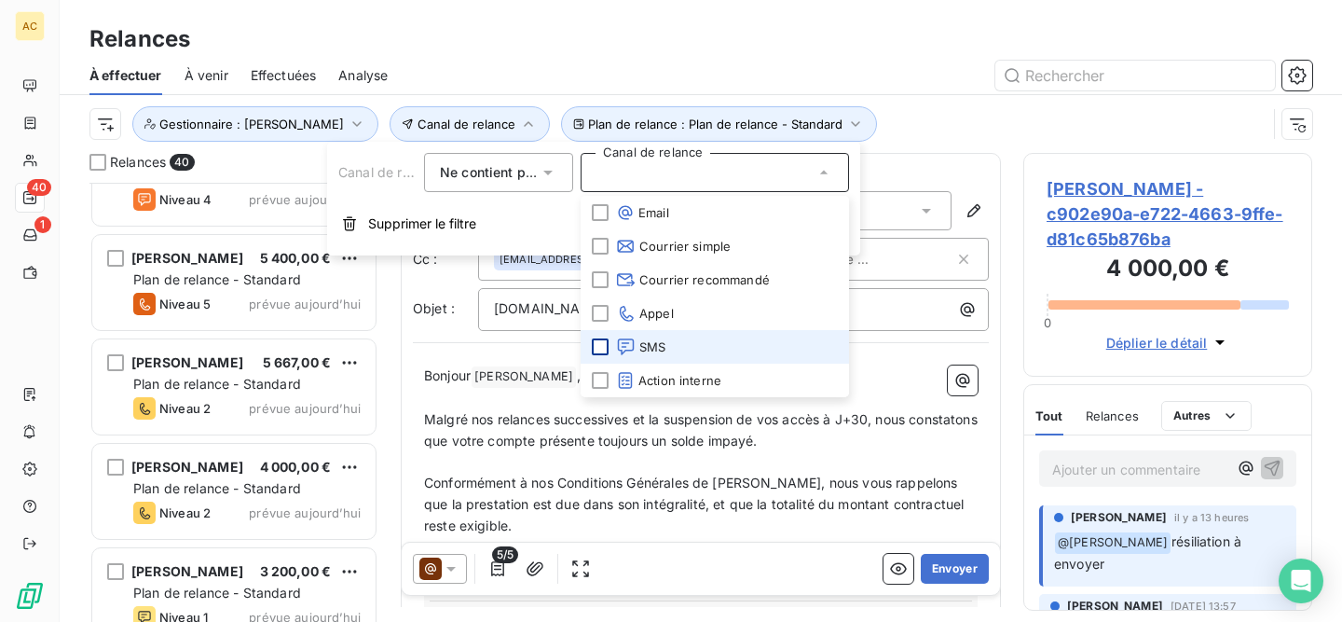
click at [601, 340] on div at bounding box center [600, 346] width 17 height 17
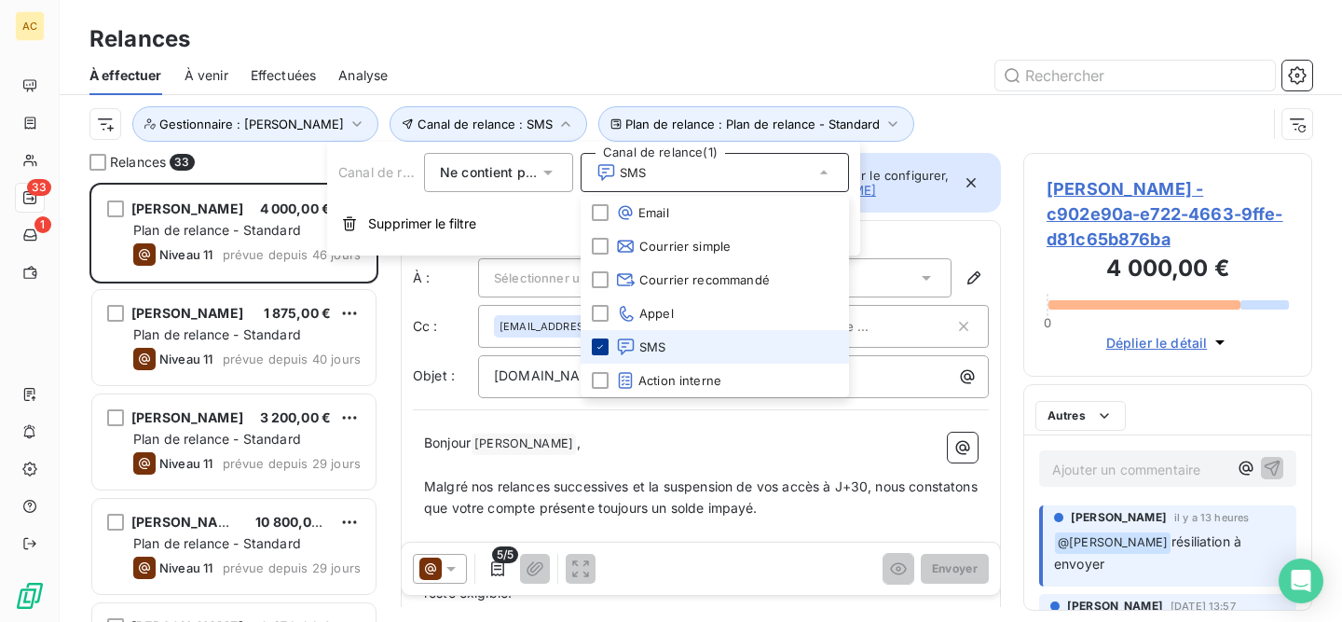
scroll to position [425, 275]
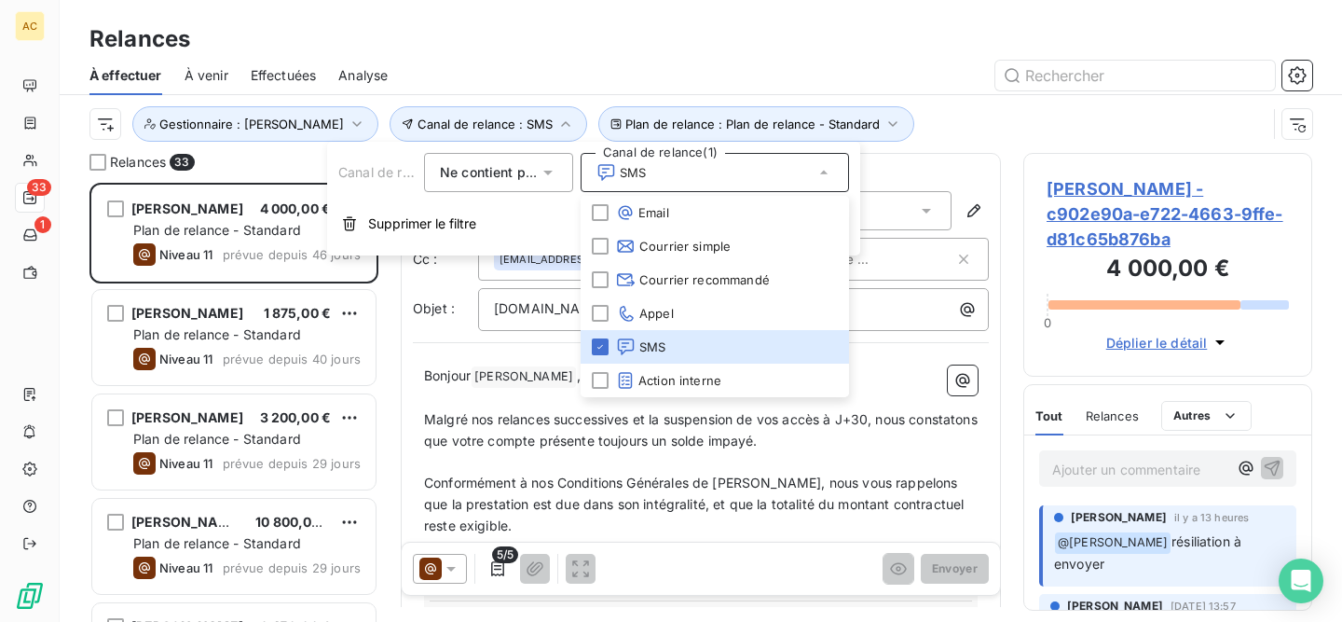
click at [527, 79] on div at bounding box center [861, 76] width 902 height 30
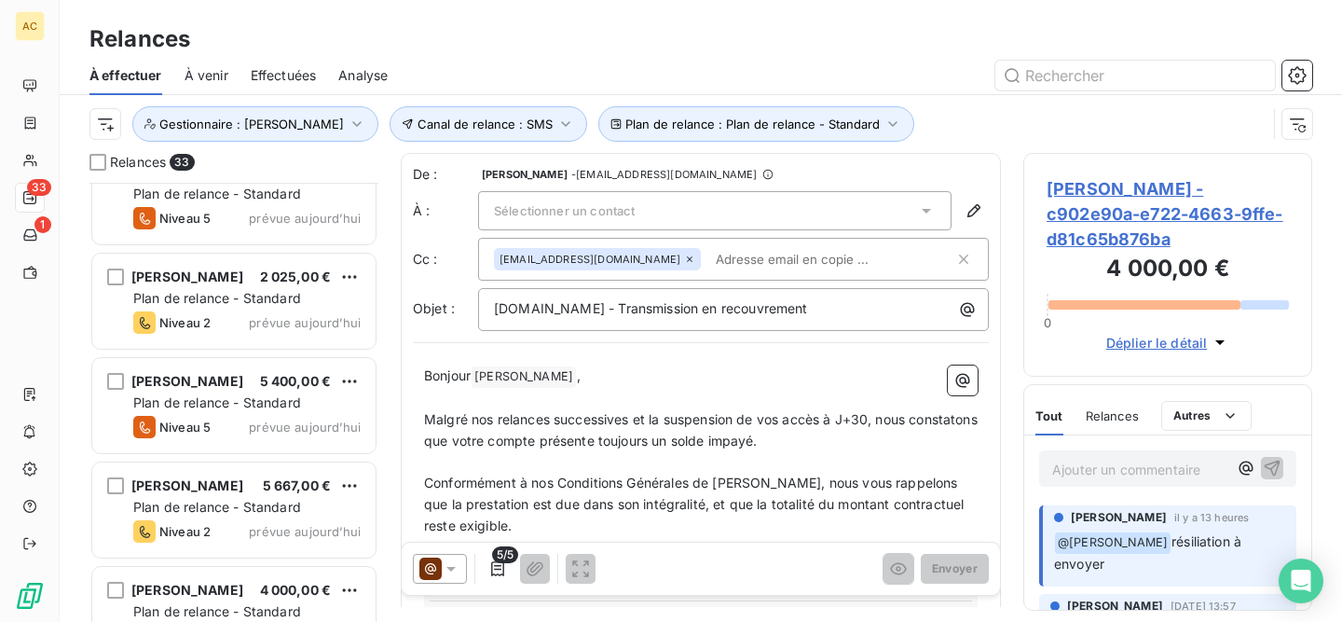
scroll to position [3007, 0]
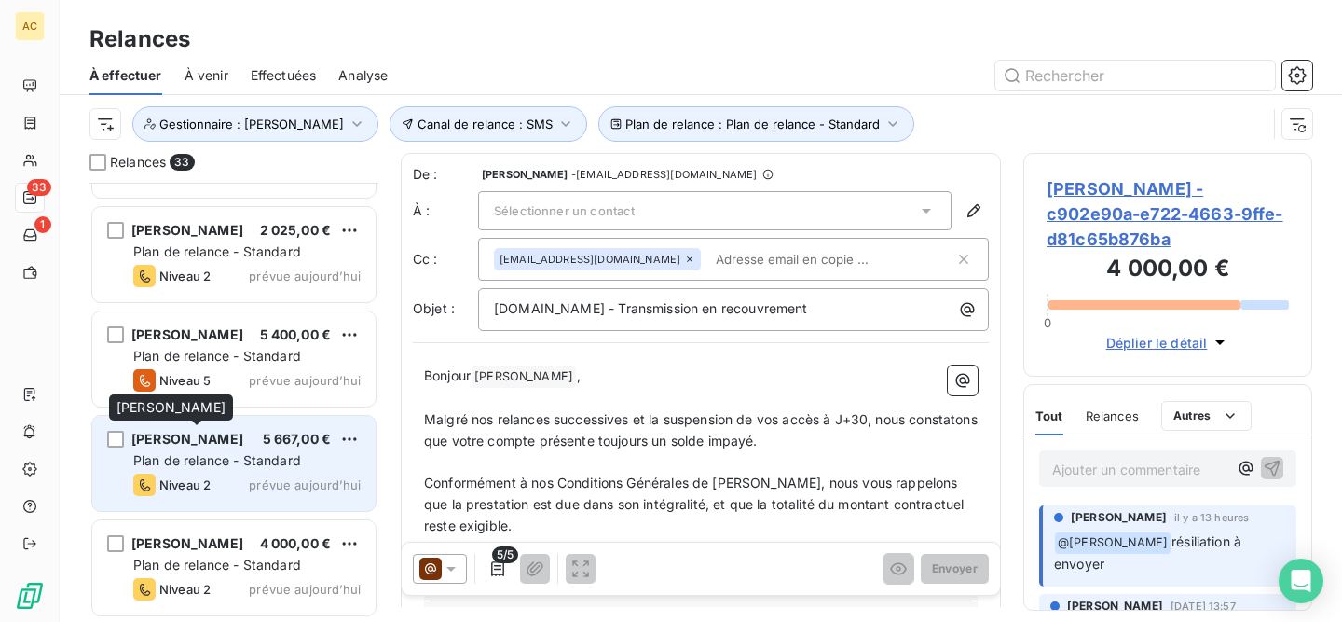
click at [252, 448] on div "[PERSON_NAME] 5 667,00 € Plan de relance - Standard Niveau 2 prévue [DATE]" at bounding box center [233, 463] width 283 height 95
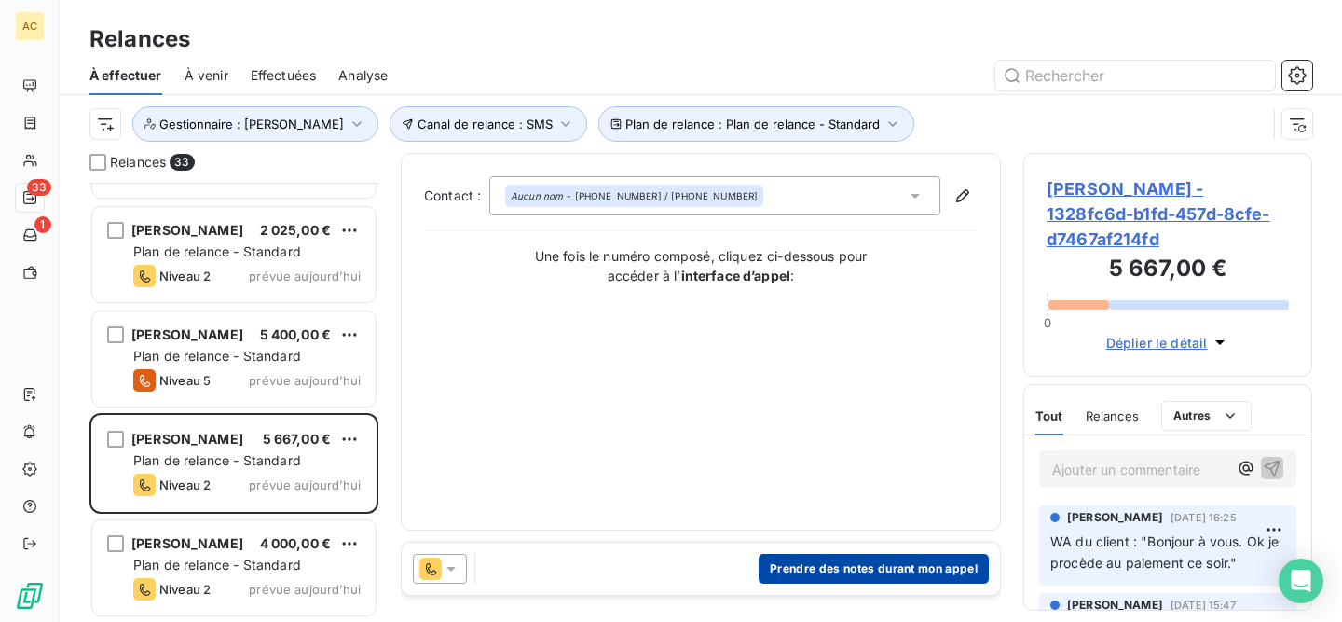
click at [829, 564] on button "Prendre des notes durant mon appel" at bounding box center [874, 569] width 230 height 30
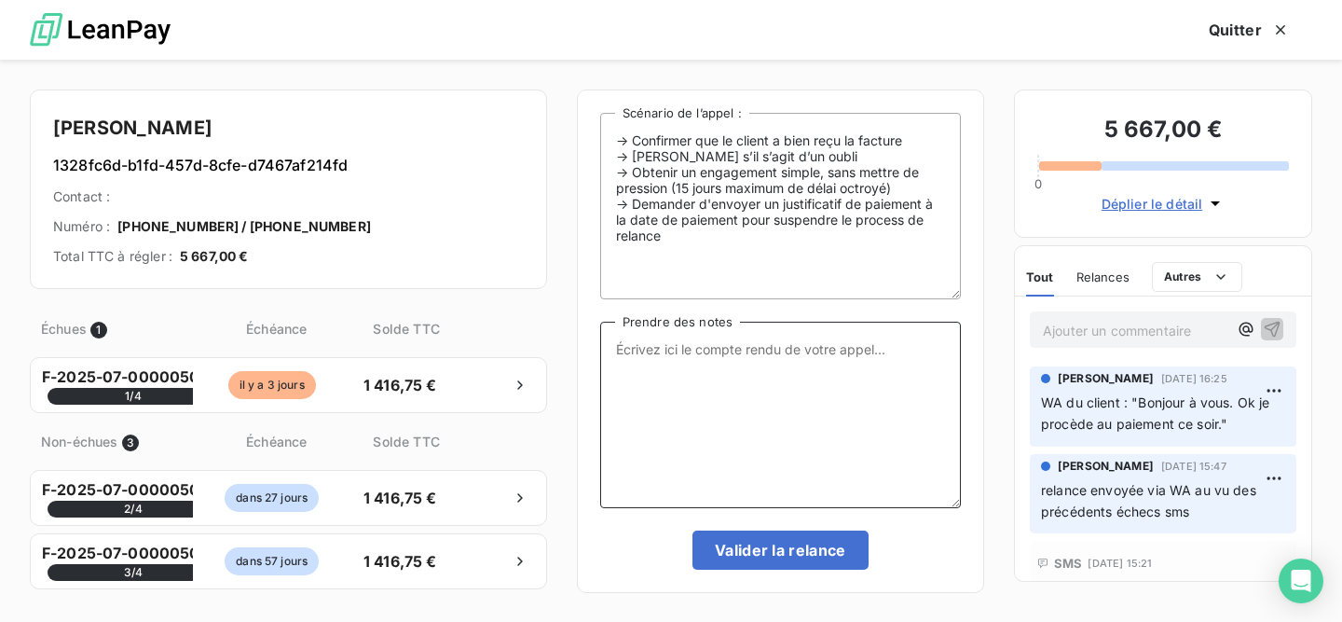
click at [674, 365] on textarea "Prendre des notes" at bounding box center [780, 415] width 361 height 186
click at [786, 350] on textarea "paiement en cours (crypto- a suivre [PERSON_NAME]/Fabrice)" at bounding box center [780, 415] width 361 height 186
click at [772, 355] on textarea "paiement en cours (crypto- ä suivre [PERSON_NAME]/Fabrice)" at bounding box center [780, 415] width 361 height 186
click at [794, 351] on textarea "paiement en cours (crypto - ä suivre [PERSON_NAME]/Fabrice)" at bounding box center [780, 415] width 361 height 186
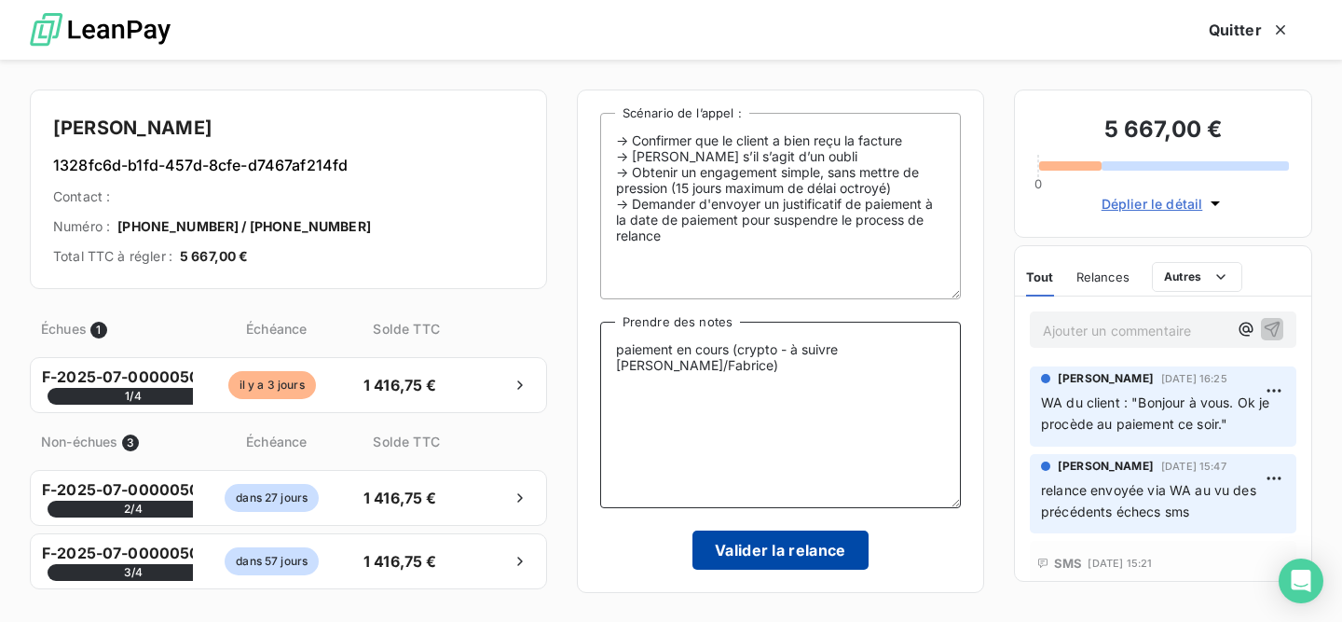
type textarea "paiement en cours (crypto - à suivre [PERSON_NAME]/Fabrice)"
click at [783, 555] on button "Valider la relance" at bounding box center [781, 549] width 176 height 39
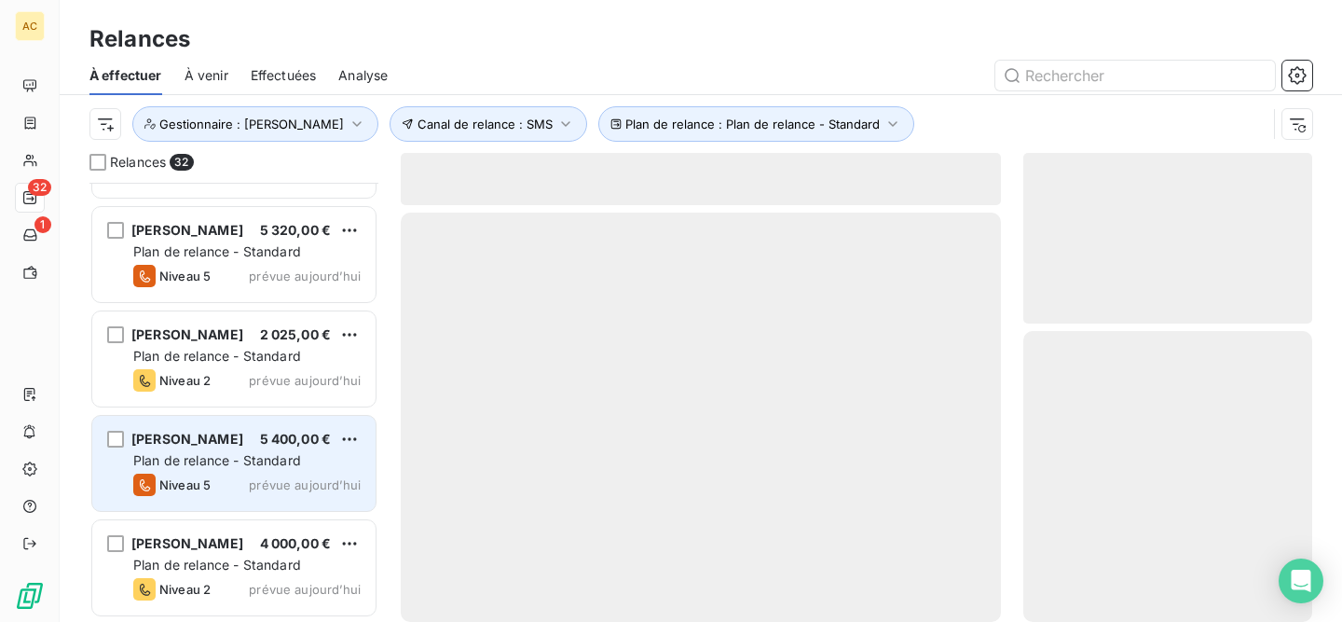
scroll to position [2902, 0]
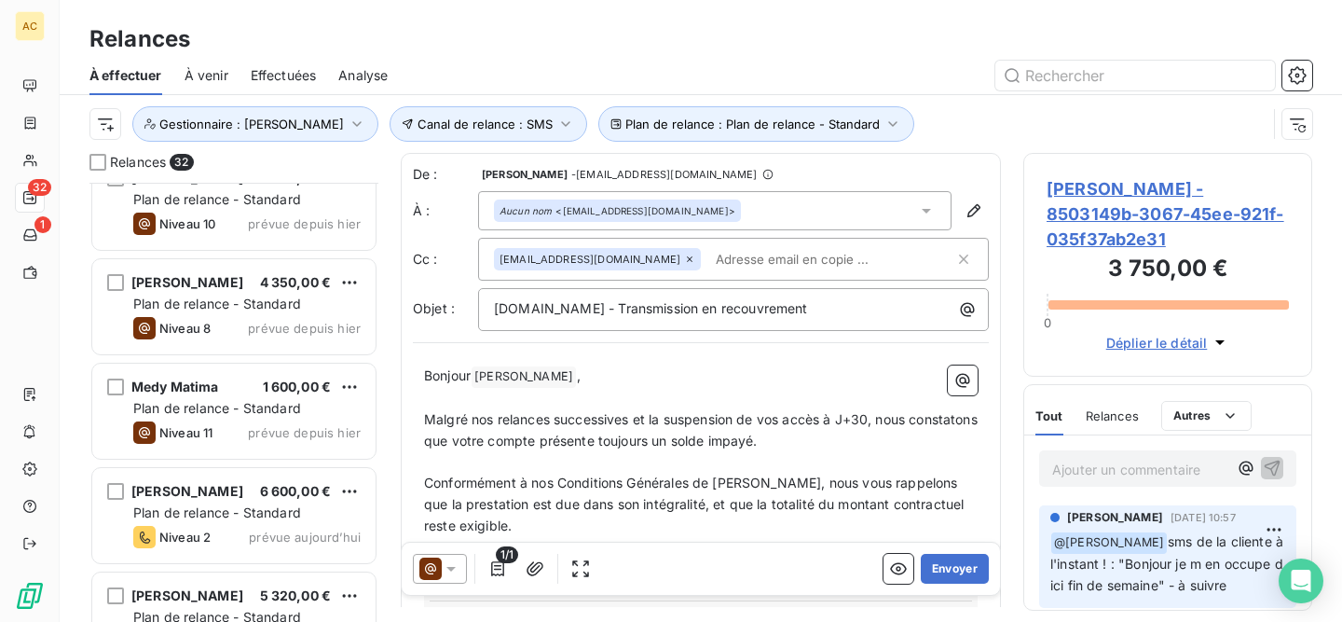
scroll to position [2535, 0]
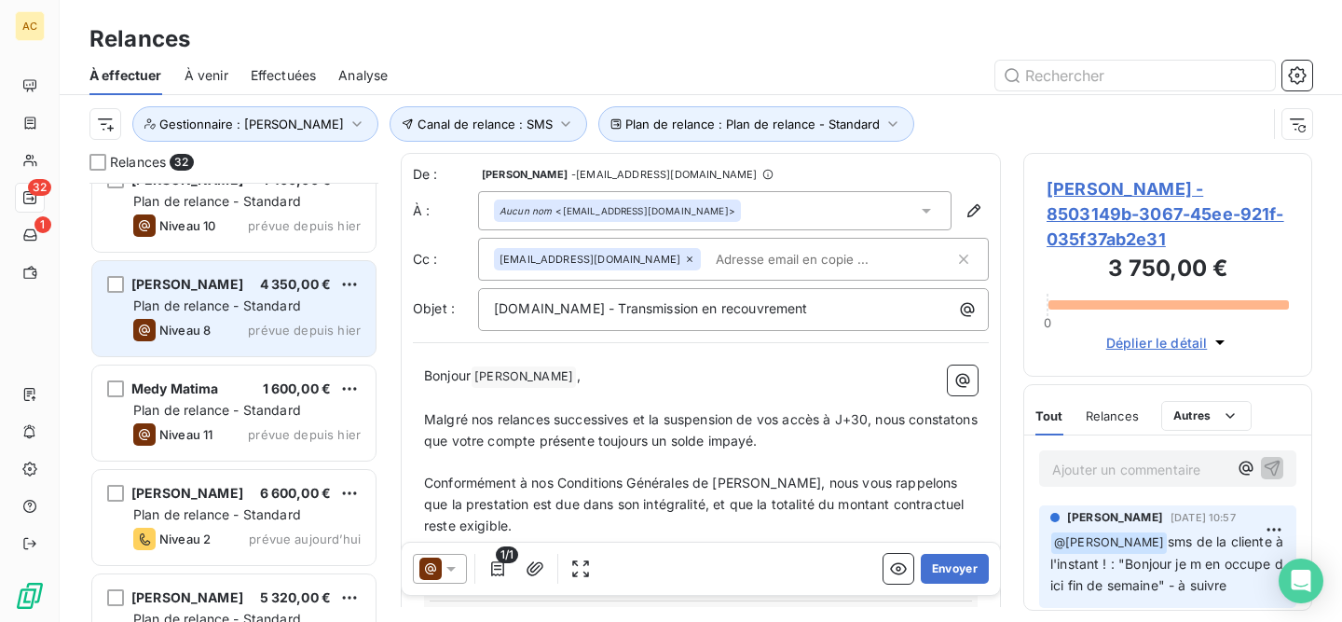
click at [233, 326] on div "Niveau 8 prévue depuis [DATE]" at bounding box center [246, 330] width 227 height 22
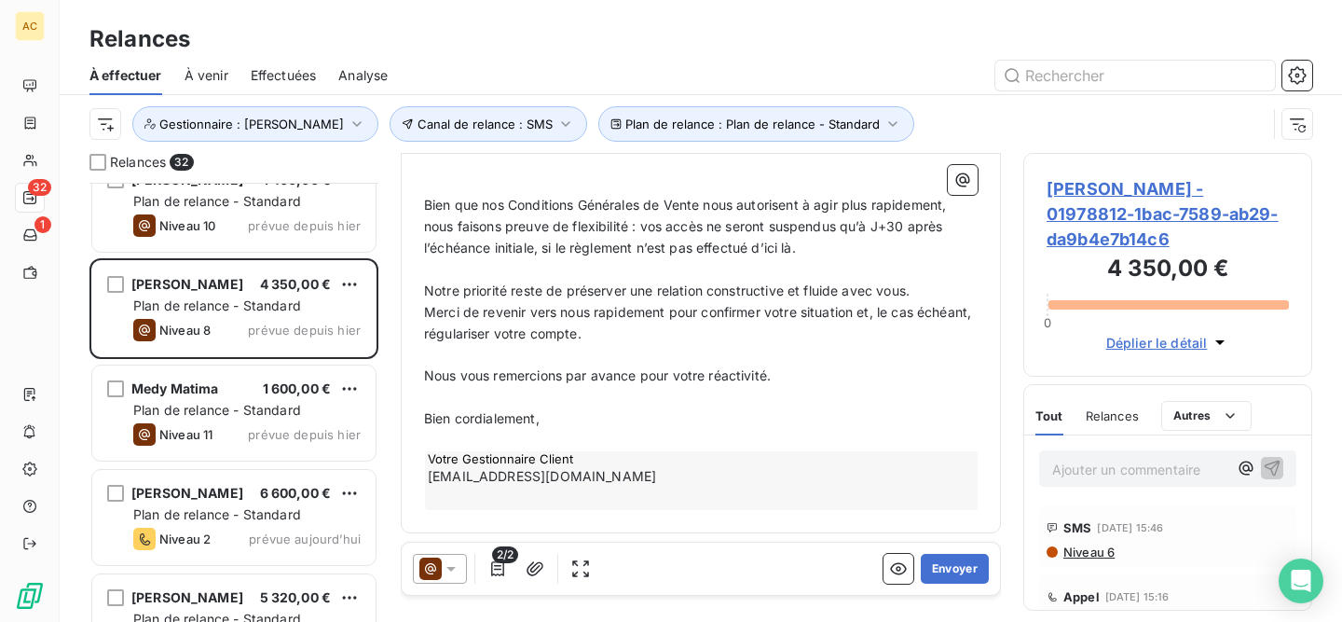
scroll to position [570, 0]
click at [938, 574] on button "Envoyer" at bounding box center [955, 569] width 68 height 30
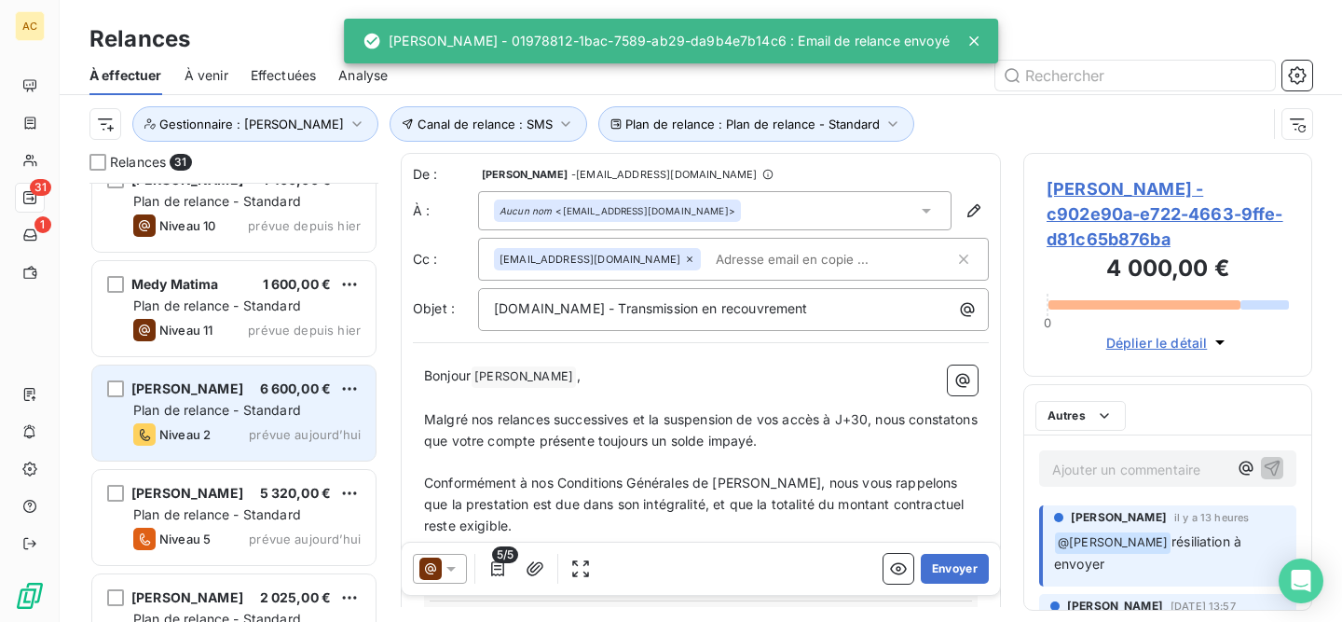
scroll to position [2382, 0]
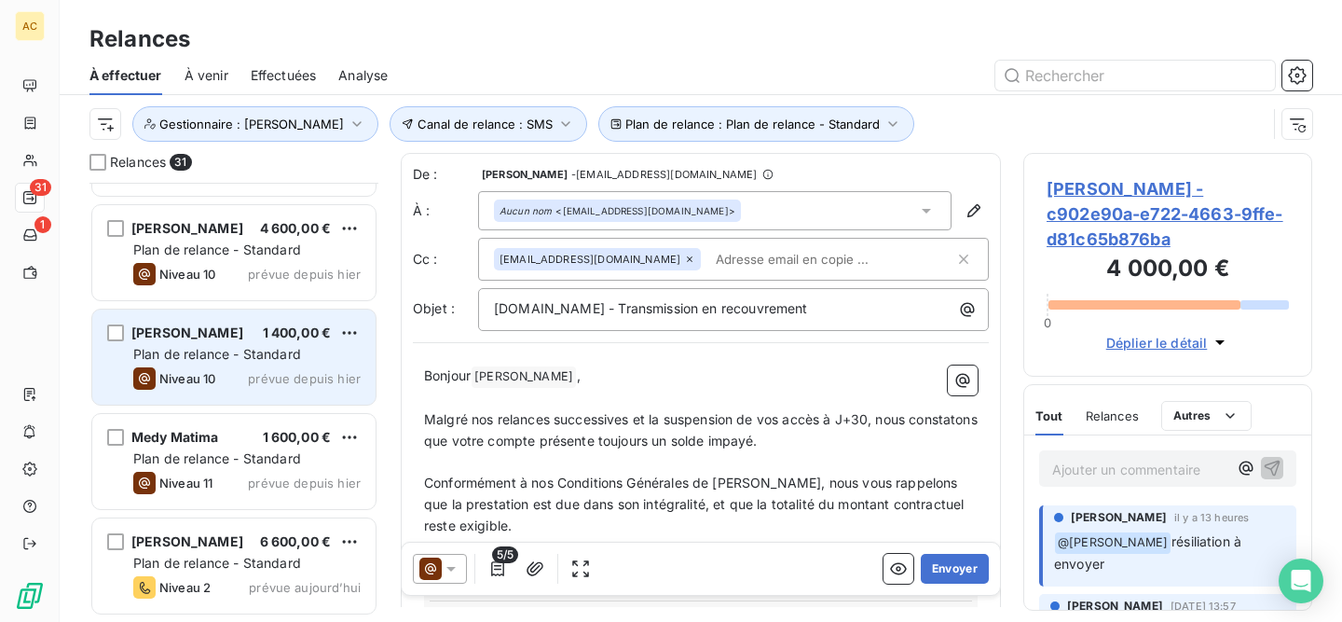
click at [256, 371] on span "prévue depuis hier" at bounding box center [304, 378] width 113 height 15
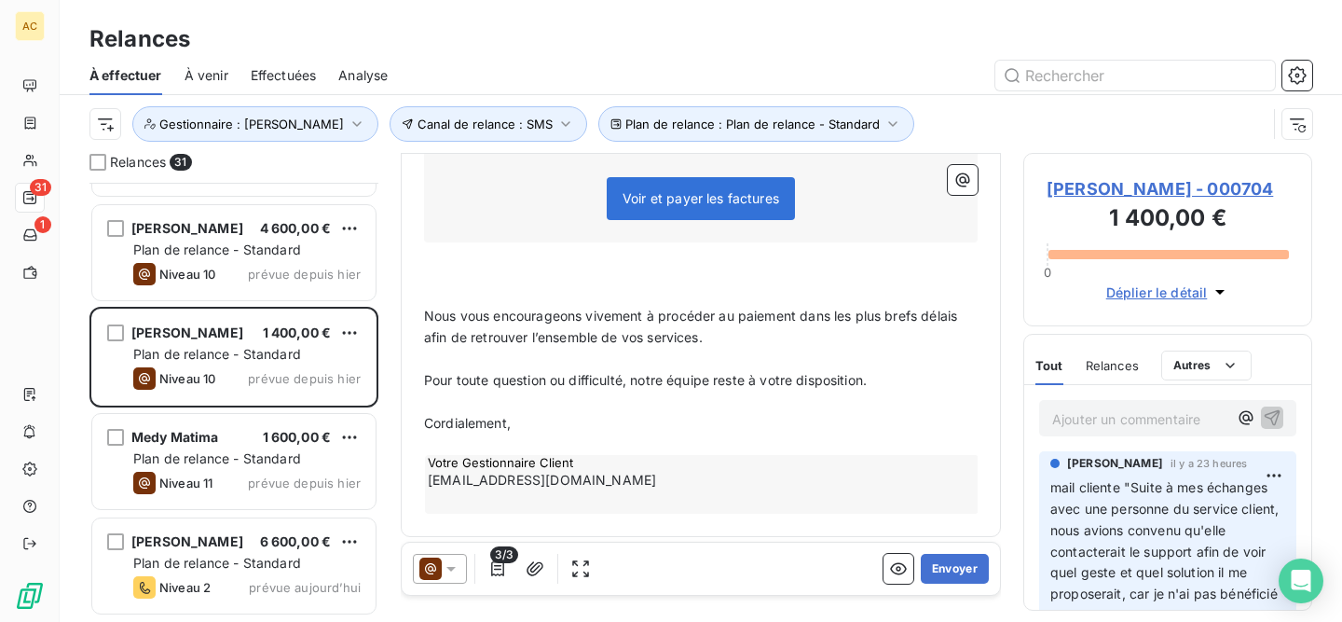
scroll to position [535, 0]
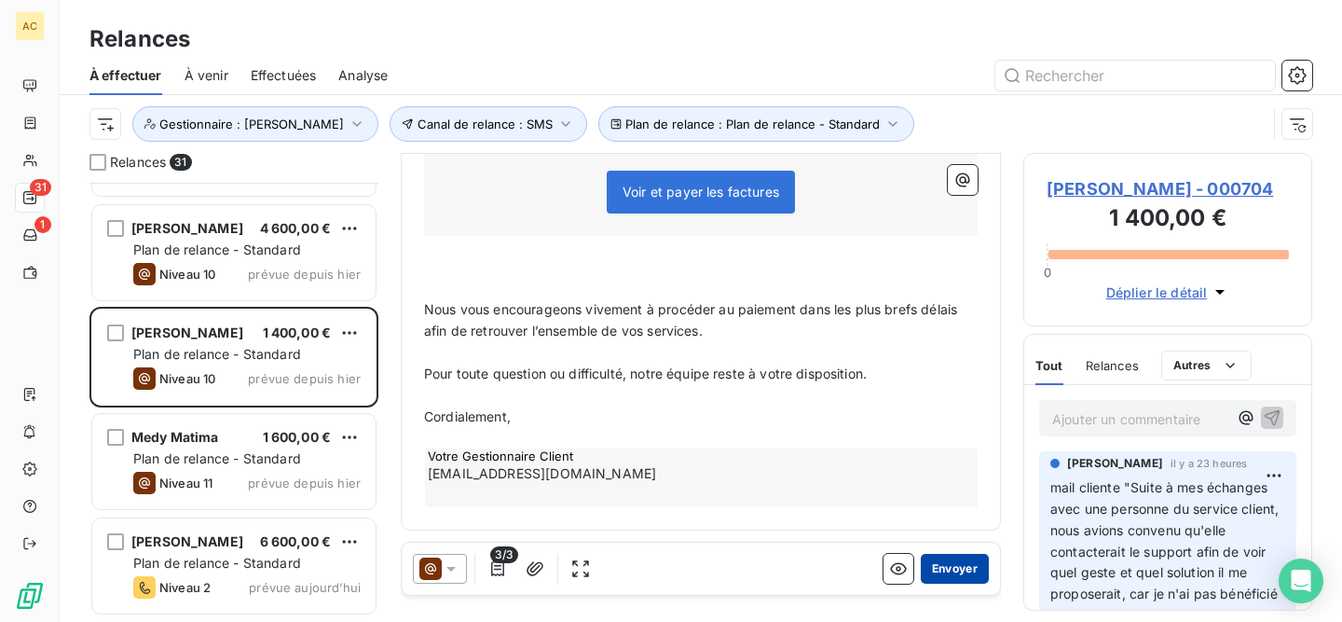
click at [933, 570] on button "Envoyer" at bounding box center [955, 569] width 68 height 30
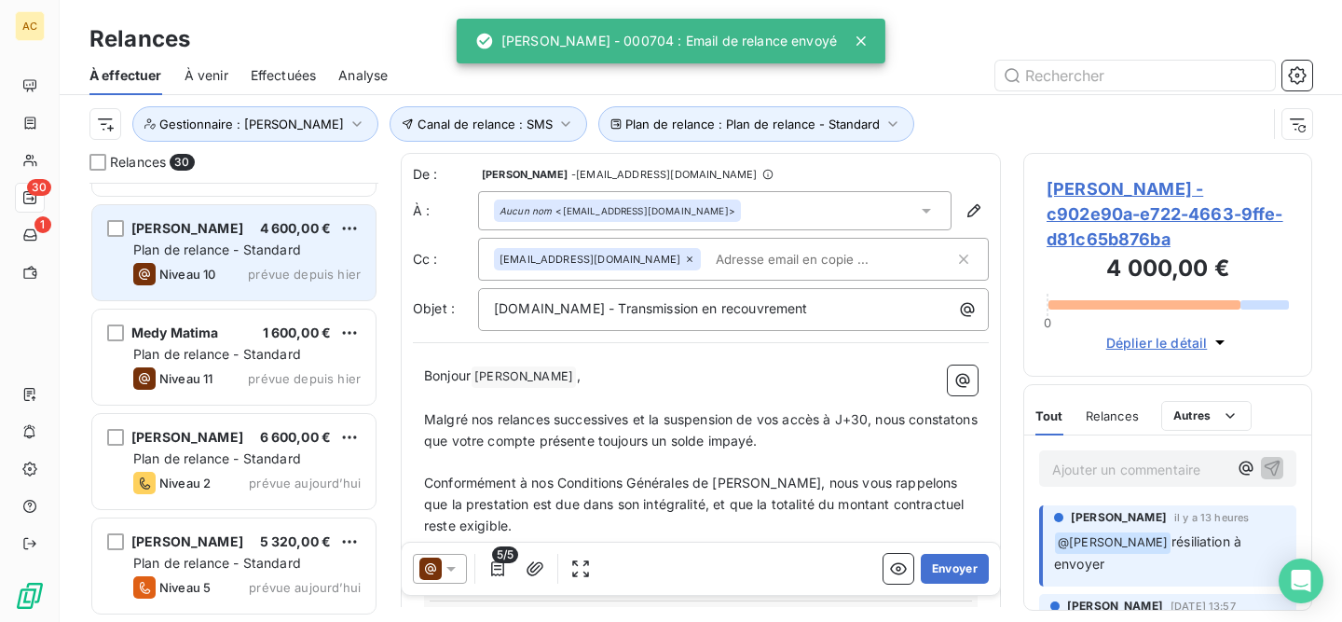
click at [243, 268] on div "Niveau 10 prévue depuis [DATE]" at bounding box center [246, 274] width 227 height 22
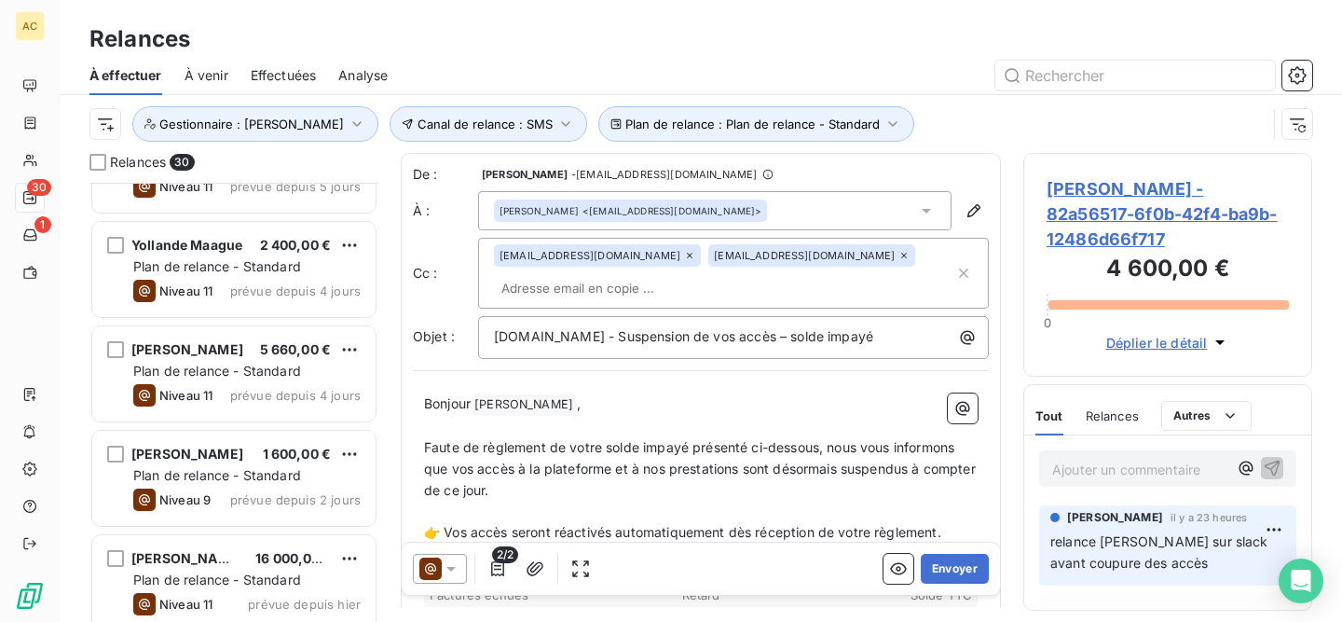
scroll to position [1842, 0]
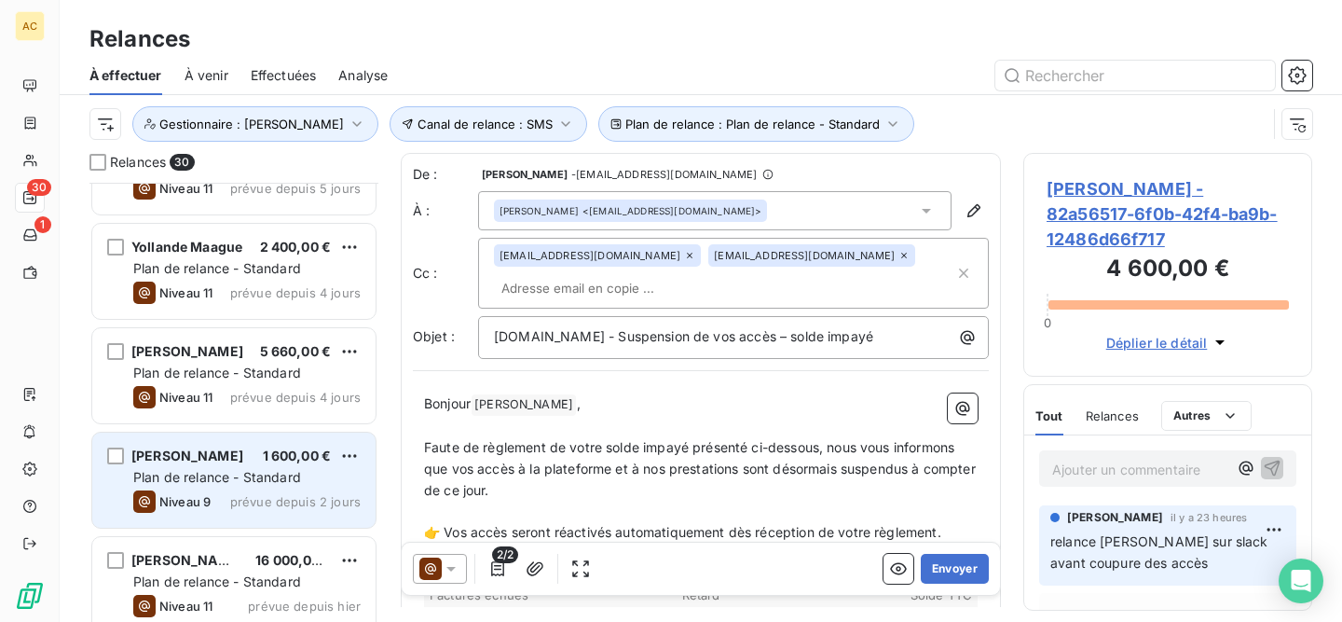
click at [242, 460] on div "[PERSON_NAME] 1 600,00 €" at bounding box center [246, 455] width 227 height 17
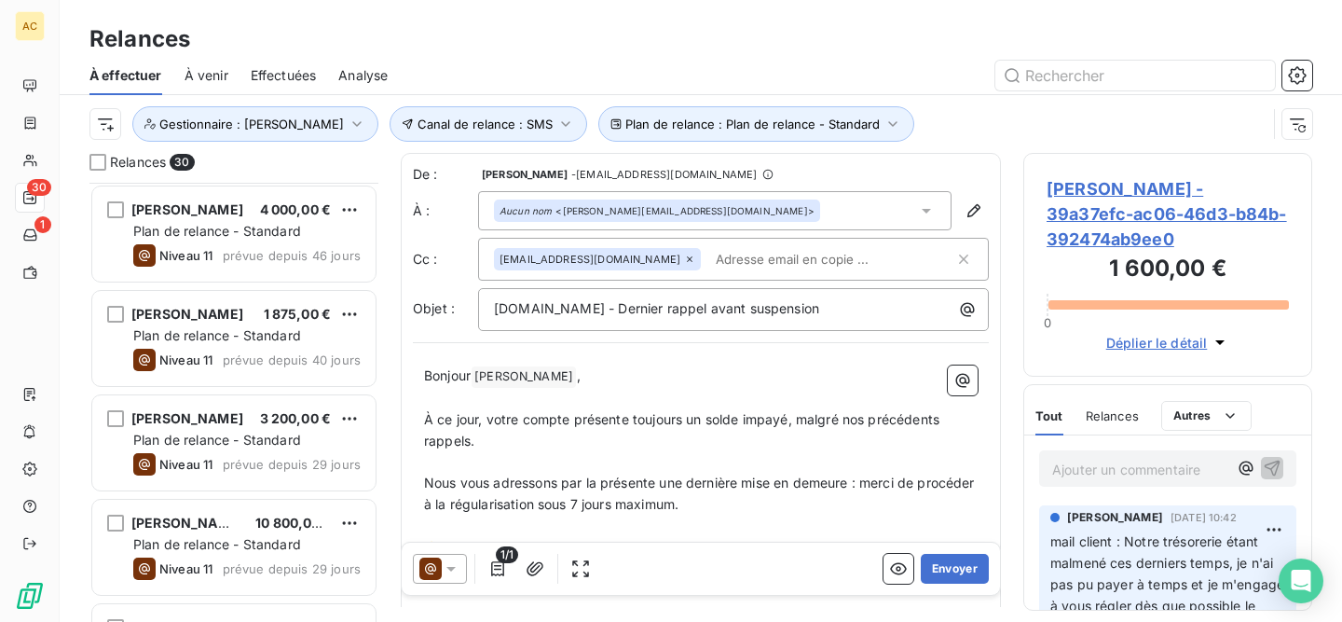
scroll to position [382, 0]
